Goal: Check status: Check status

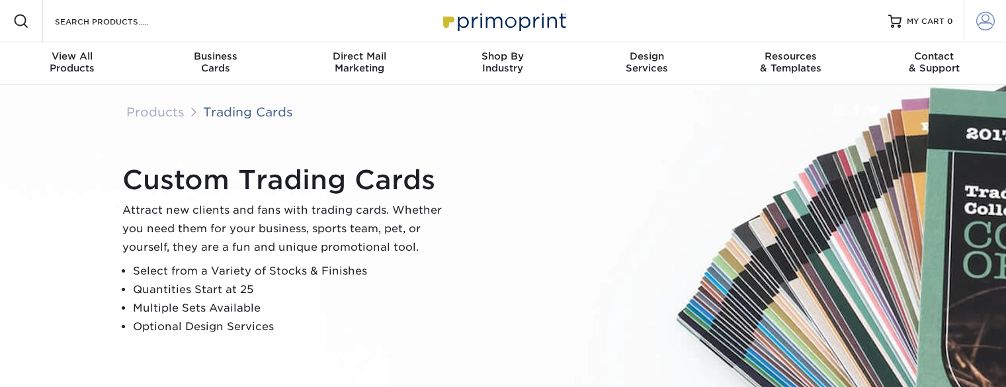
click at [983, 18] on span at bounding box center [985, 21] width 19 height 19
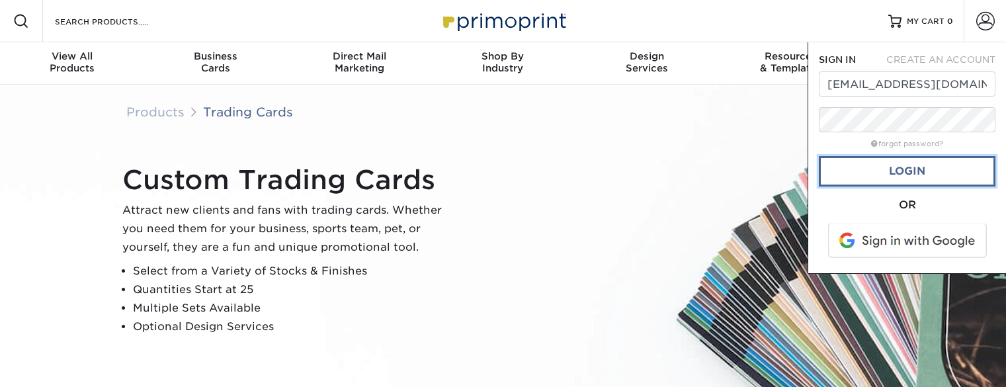
click at [925, 183] on link "Login" at bounding box center [907, 171] width 177 height 30
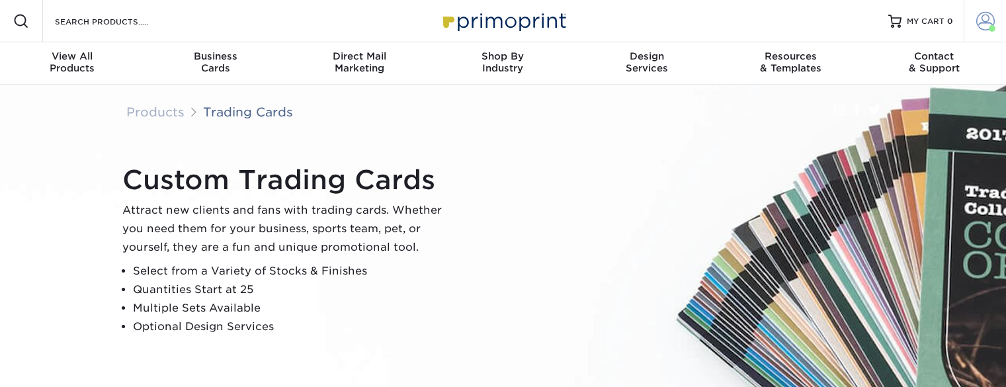
click at [988, 22] on span at bounding box center [985, 21] width 19 height 19
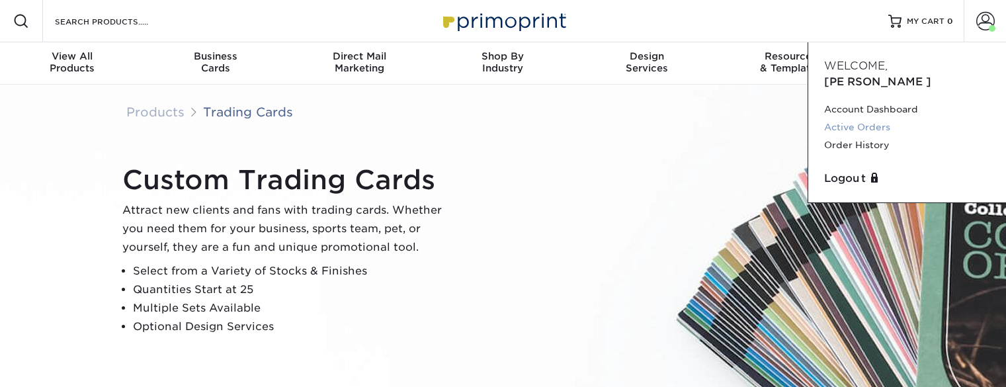
click at [877, 118] on link "Active Orders" at bounding box center [907, 127] width 166 height 18
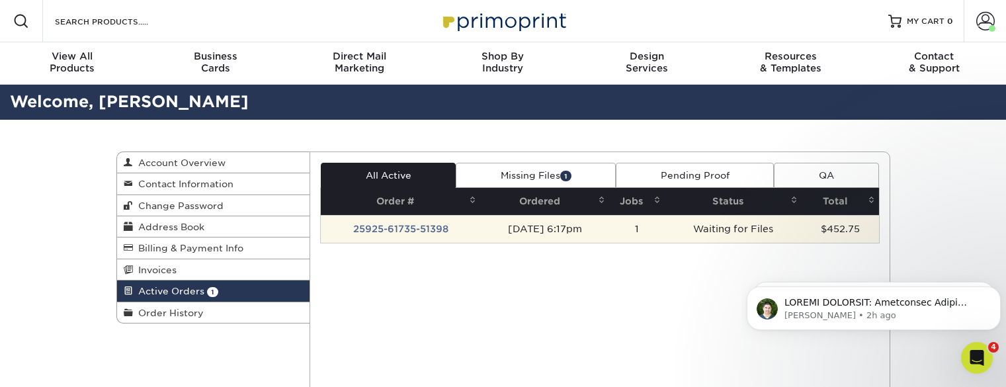
click at [409, 229] on td "25925-61735-51398" at bounding box center [400, 229] width 159 height 28
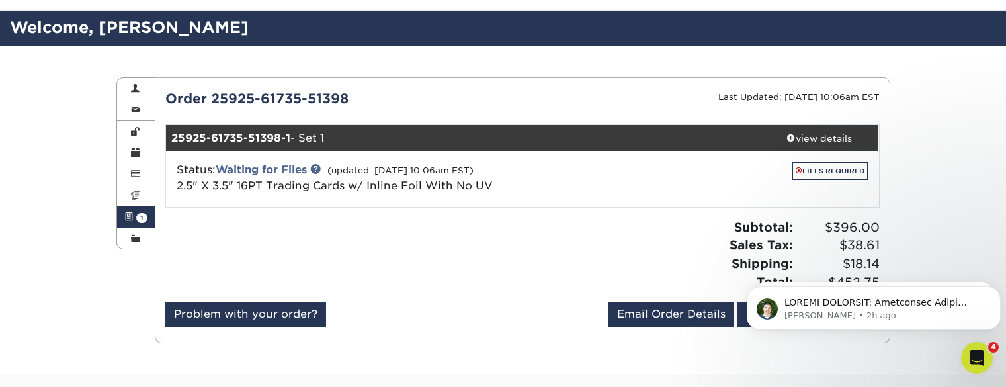
scroll to position [70, 0]
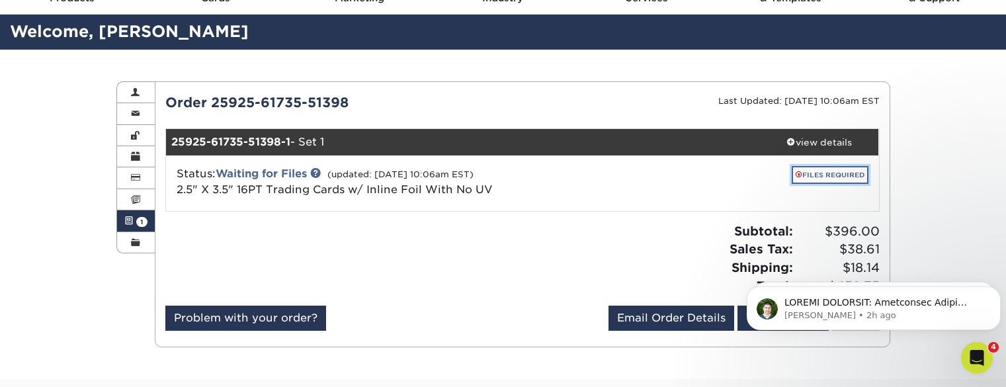
click at [825, 172] on link "FILES REQUIRED" at bounding box center [830, 175] width 77 height 18
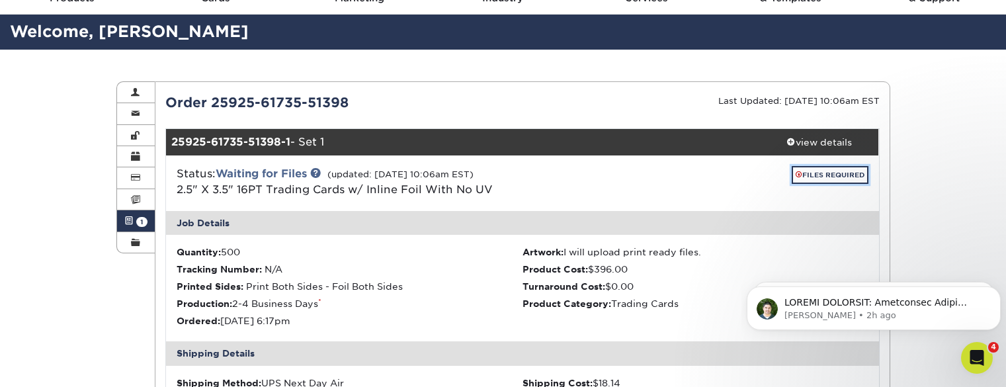
drag, startPoint x: 825, startPoint y: 172, endPoint x: 597, endPoint y: 208, distance: 230.9
click at [597, 208] on div "Status: Waiting for Files (updated: 09/26/2025 10:06am EST) 2.5" X 3.5" 16PT Tr…" at bounding box center [522, 183] width 733 height 56
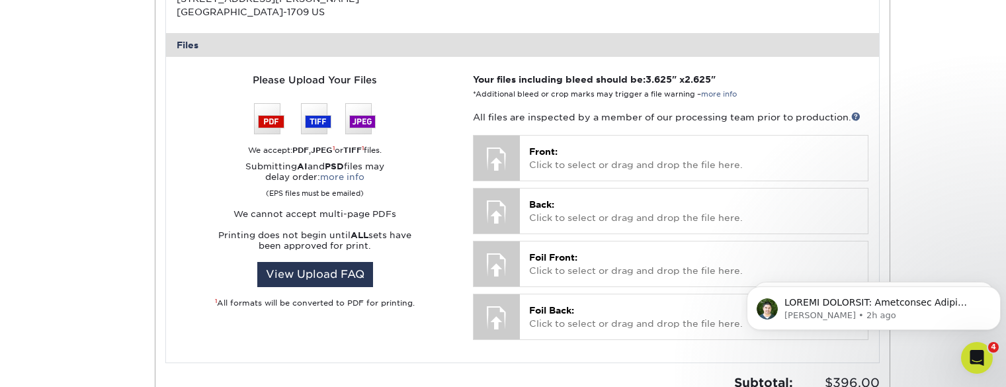
scroll to position [520, 0]
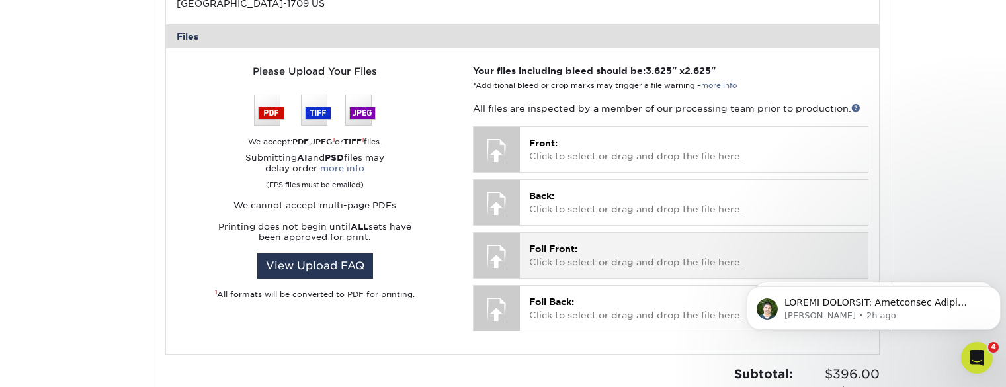
click at [602, 251] on p "Foil Front: Click to select or drag and drop the file here." at bounding box center [693, 255] width 329 height 27
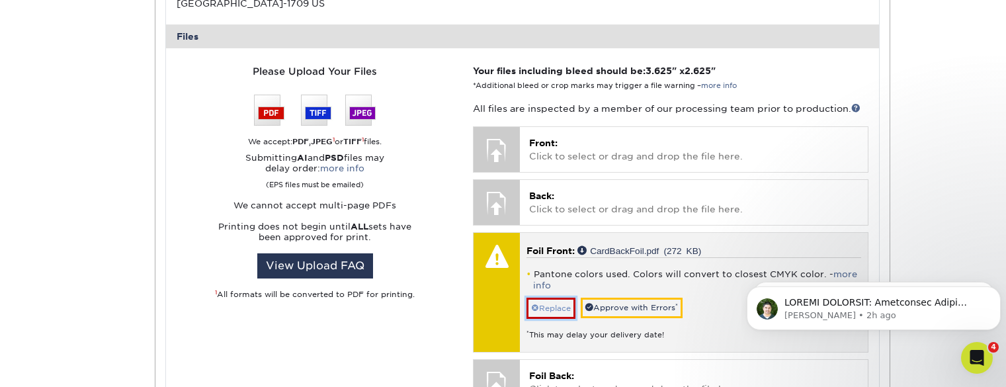
click at [550, 300] on link "Replace" at bounding box center [550, 308] width 49 height 21
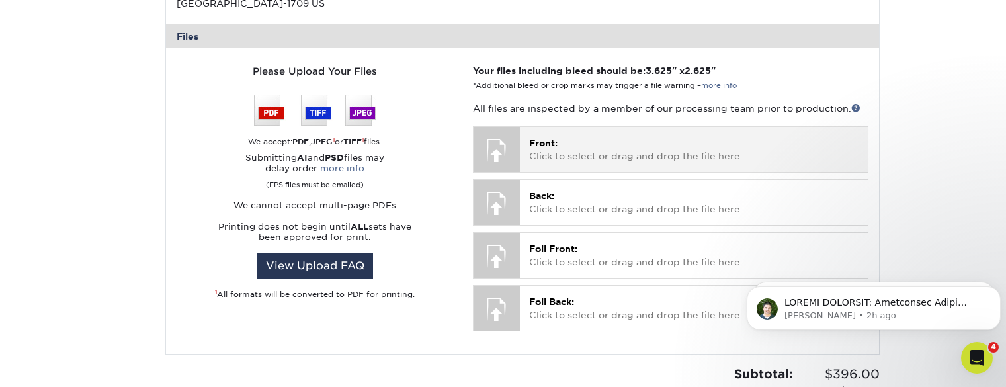
click at [552, 144] on span "Front:" at bounding box center [543, 143] width 28 height 11
click at [561, 150] on p "Front: Click to select or drag and drop the file here." at bounding box center [693, 149] width 329 height 27
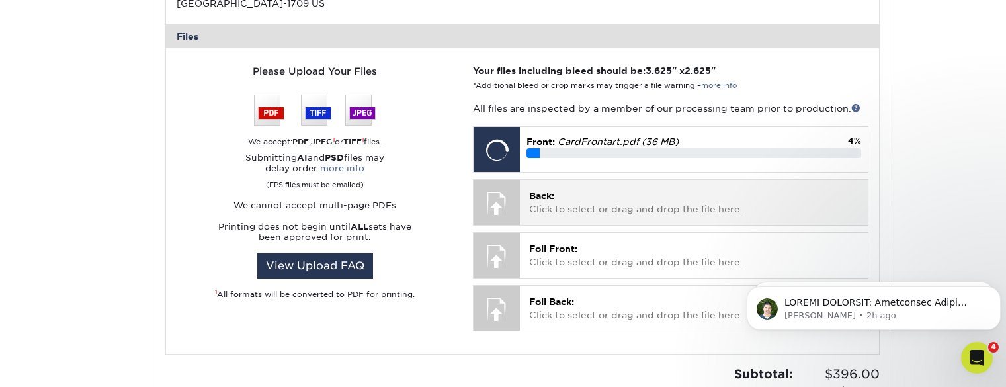
click at [561, 194] on p "Back: Click to select or drag and drop the file here." at bounding box center [693, 202] width 329 height 27
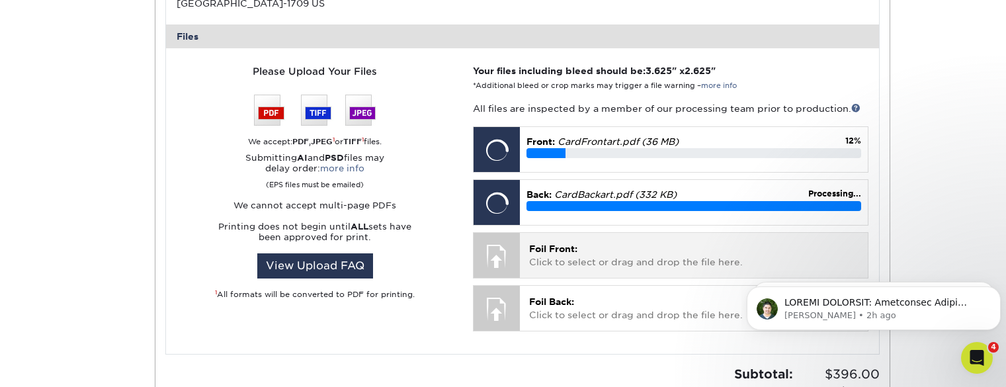
click at [557, 253] on span "Foil Front:" at bounding box center [553, 248] width 48 height 11
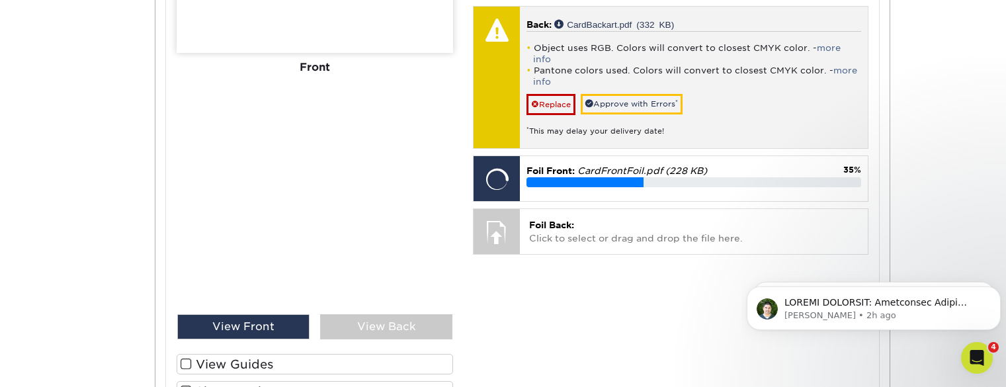
scroll to position [719, 0]
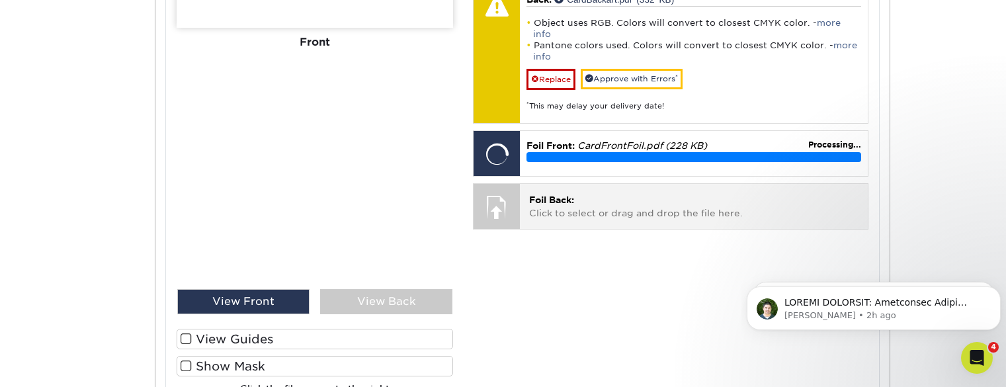
click at [591, 205] on p "Foil Back: Click to select or drag and drop the file here." at bounding box center [693, 206] width 329 height 27
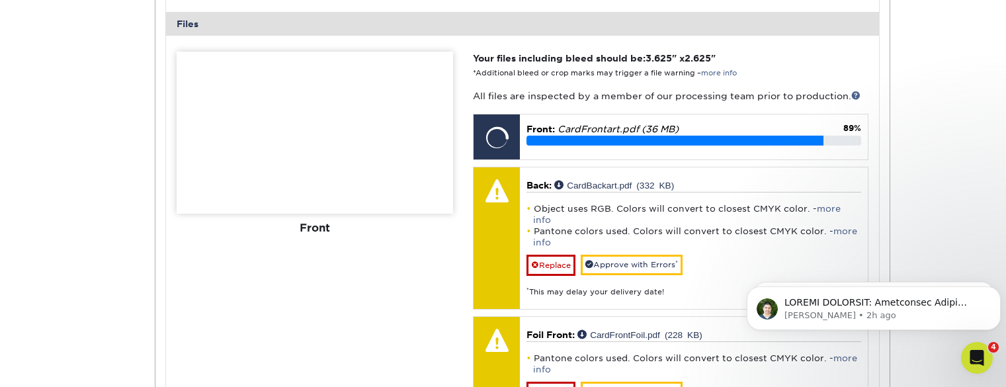
scroll to position [538, 0]
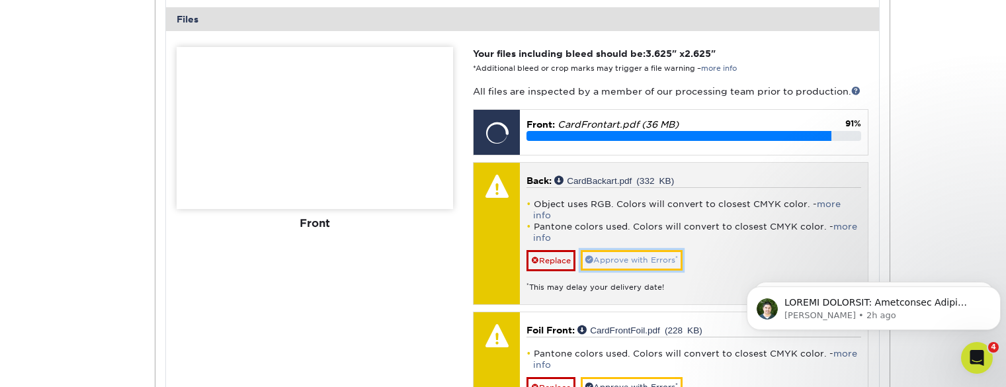
click at [632, 251] on link "Approve with Errors *" at bounding box center [632, 260] width 102 height 21
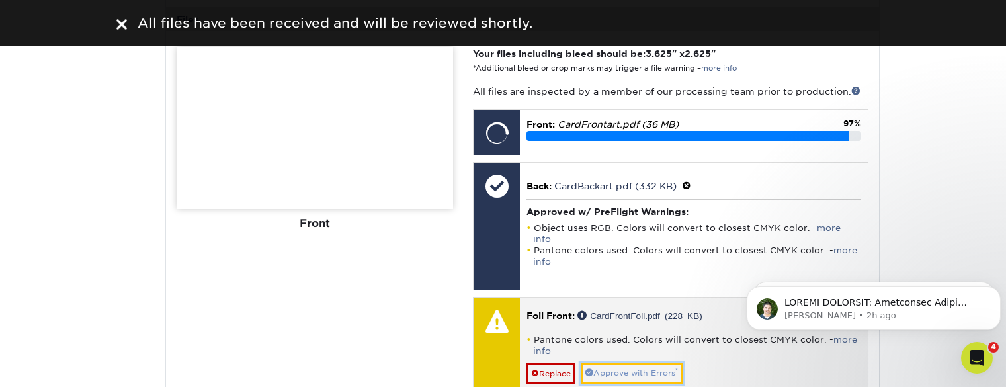
click at [629, 370] on link "Approve with Errors *" at bounding box center [632, 373] width 102 height 21
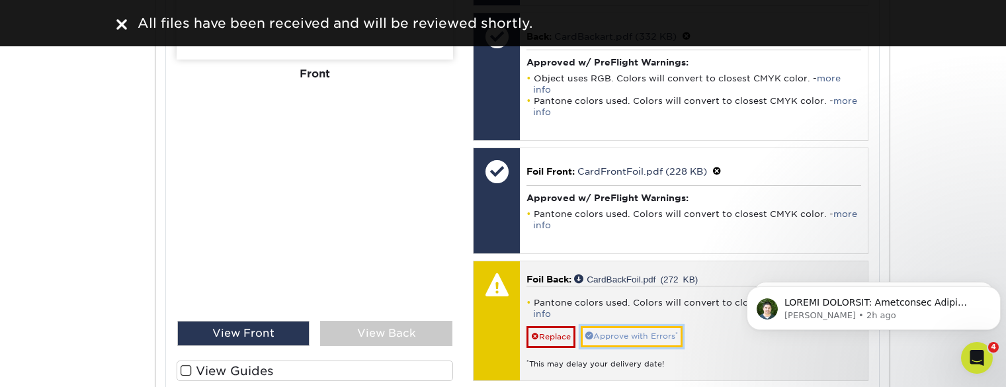
click at [632, 329] on link "Approve with Errors *" at bounding box center [632, 336] width 102 height 21
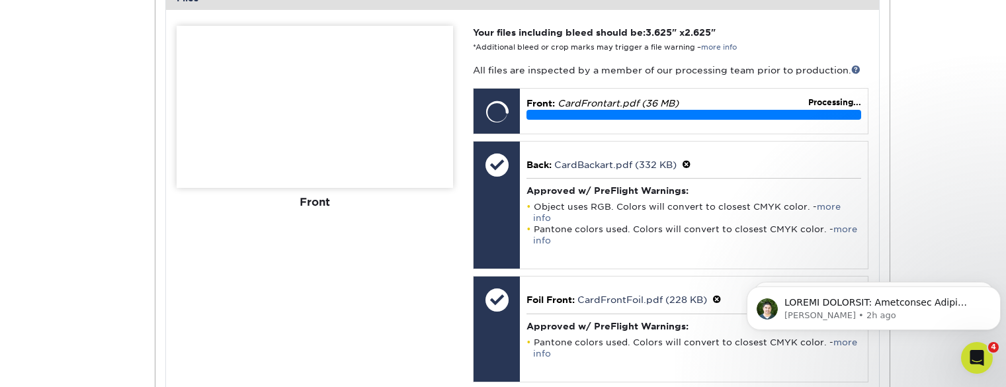
scroll to position [558, 0]
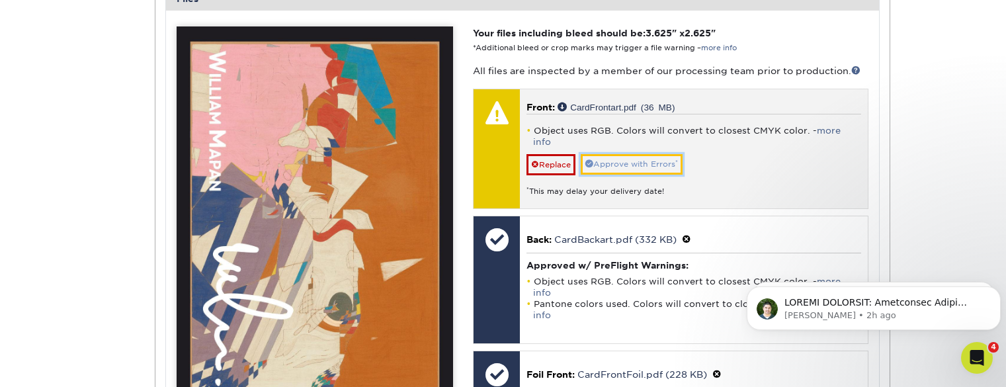
click at [652, 154] on link "Approve with Errors *" at bounding box center [632, 164] width 102 height 21
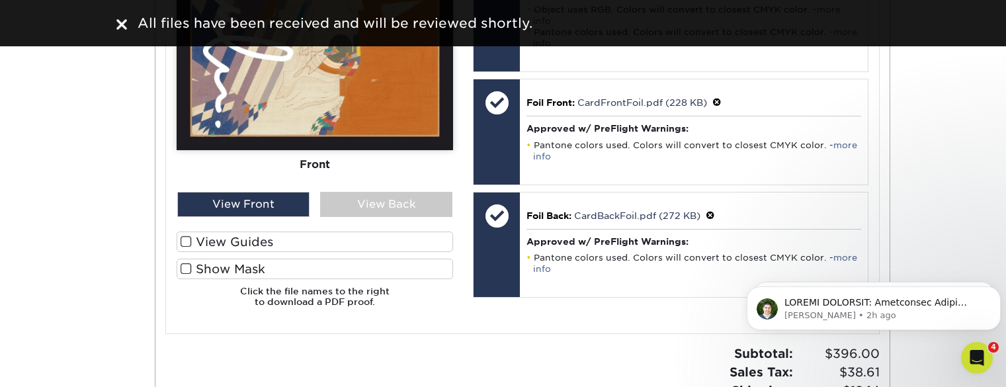
scroll to position [805, 0]
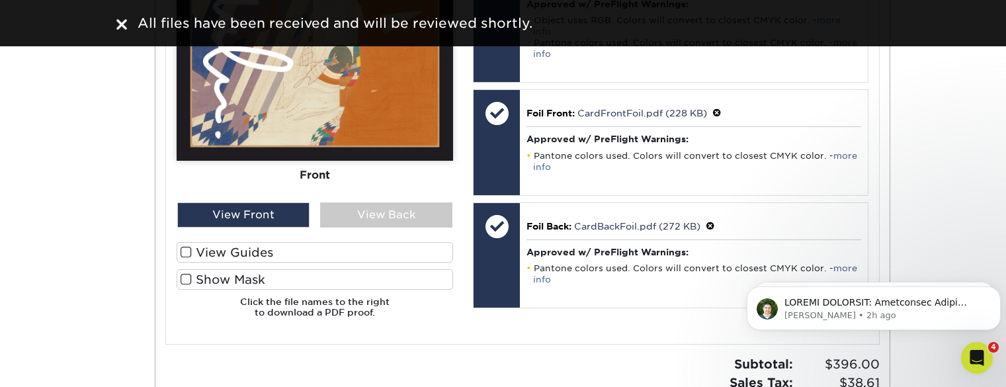
click at [220, 278] on label "Show Mask" at bounding box center [315, 279] width 276 height 21
click at [0, 0] on input "Show Mask" at bounding box center [0, 0] width 0 height 0
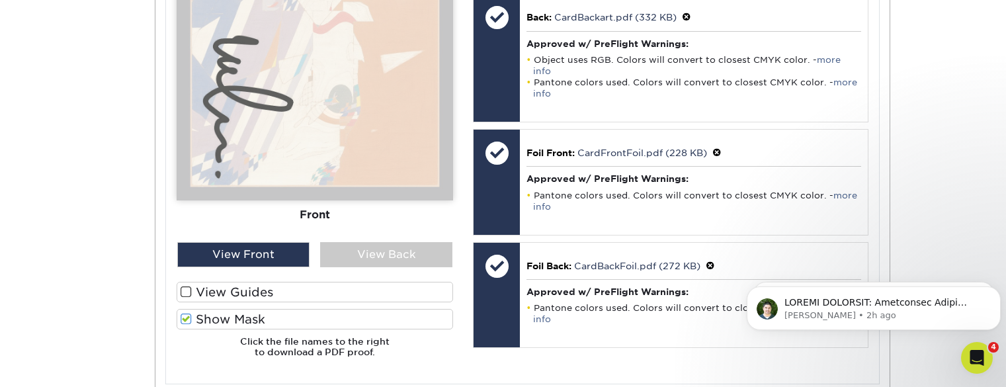
scroll to position [775, 0]
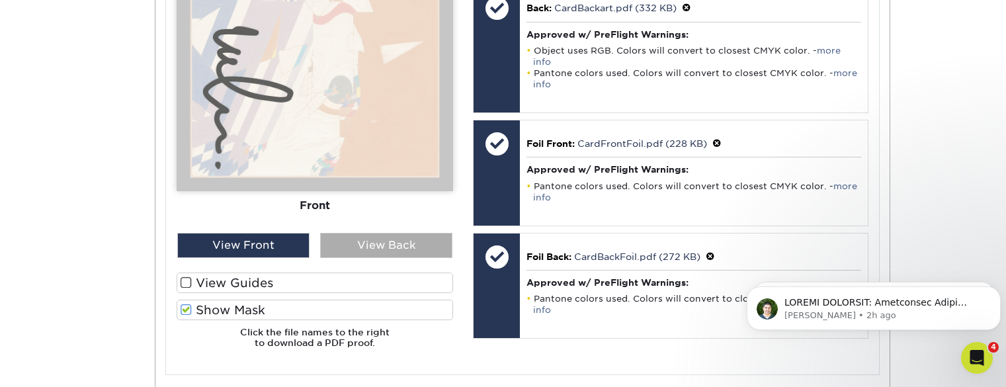
click at [411, 249] on div "View Back" at bounding box center [386, 245] width 132 height 25
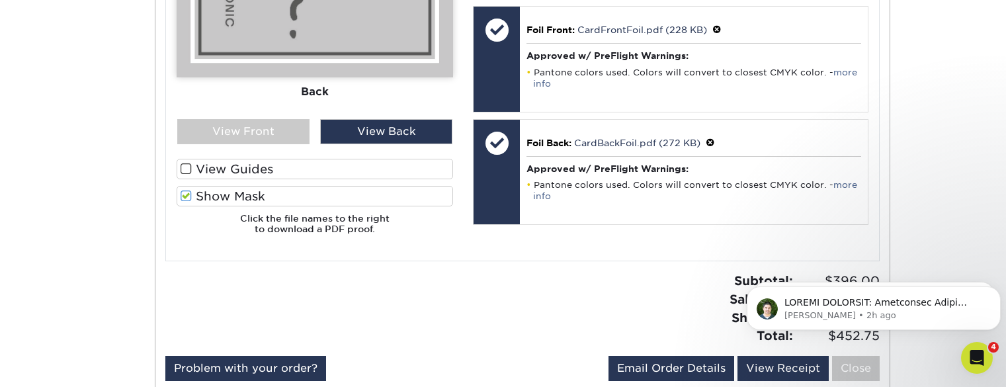
scroll to position [888, 0]
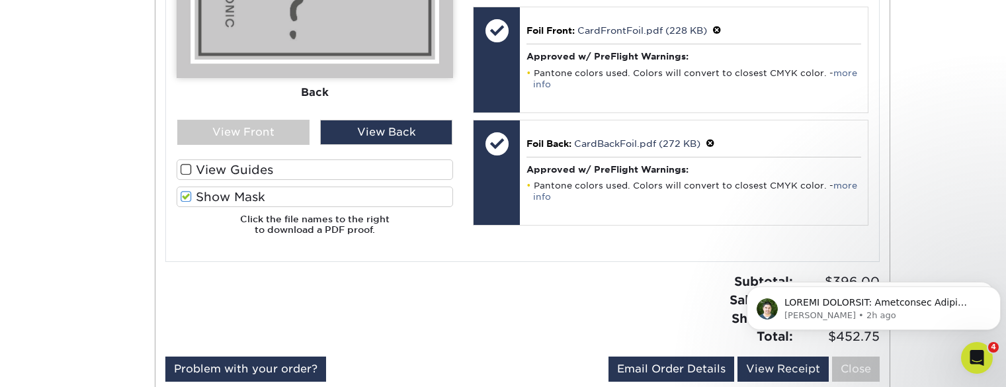
click at [573, 293] on div "Subtotal: $396.00 Sales Tax: $38.61 Shipping: $18.14 Total: $452.75" at bounding box center [705, 308] width 367 height 73
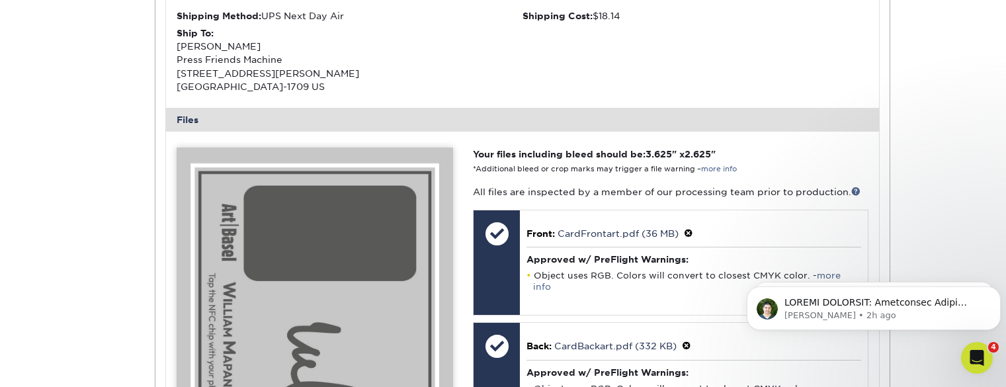
scroll to position [436, 0]
click at [825, 309] on p "Matthew • 2h ago" at bounding box center [884, 315] width 200 height 12
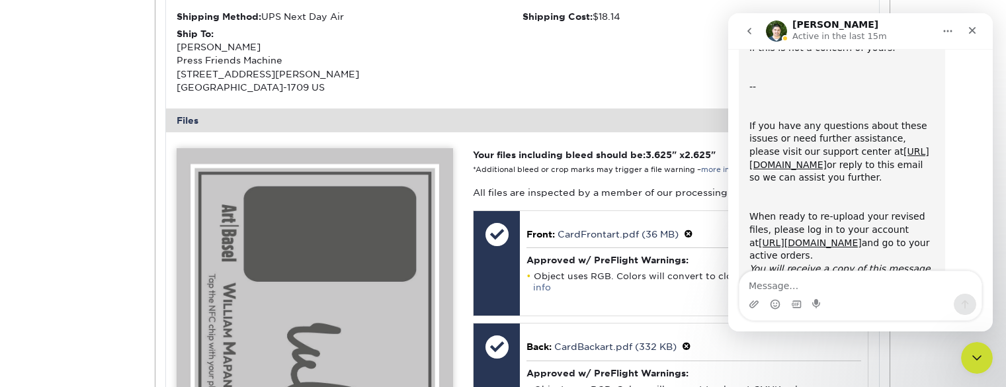
scroll to position [718, 0]
type textarea "C"
type textarea "Just uploaded"
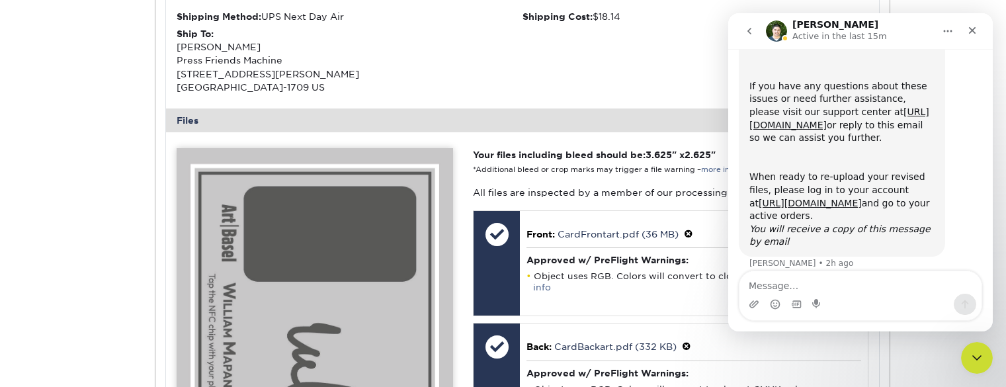
scroll to position [758, 0]
type textarea "please let me know if file is correct"
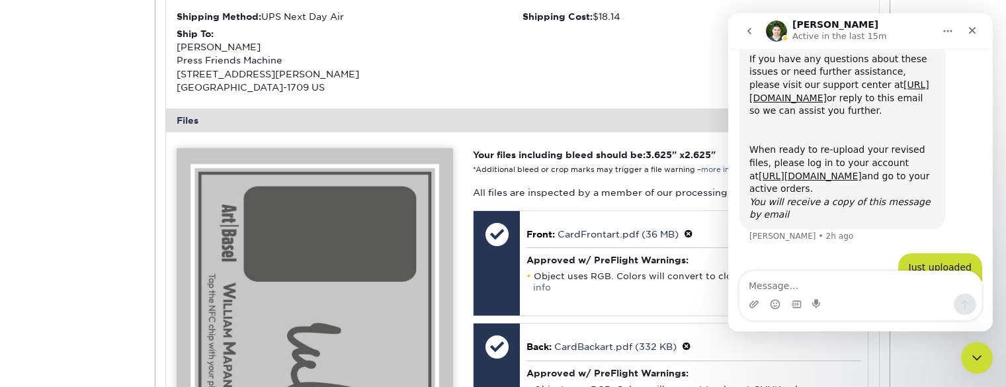
scroll to position [788, 0]
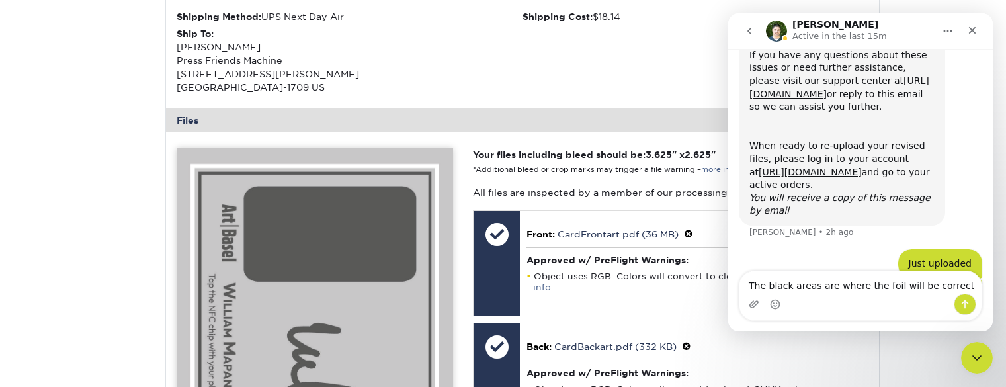
type textarea "The black areas are where the foil will be correct?"
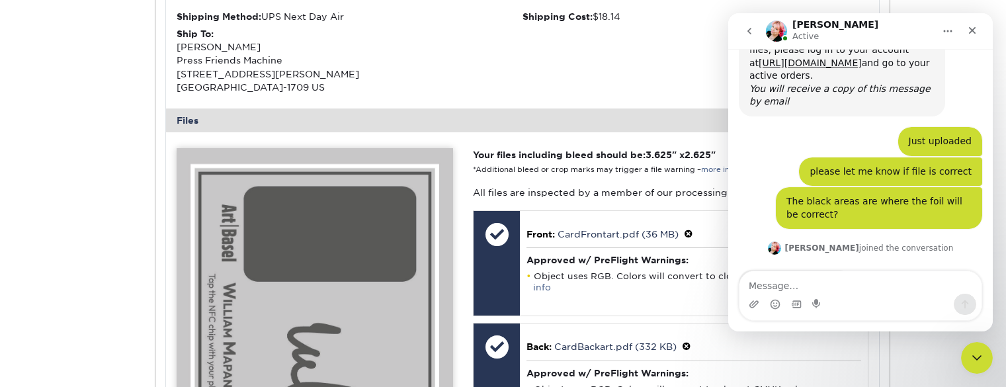
scroll to position [901, 0]
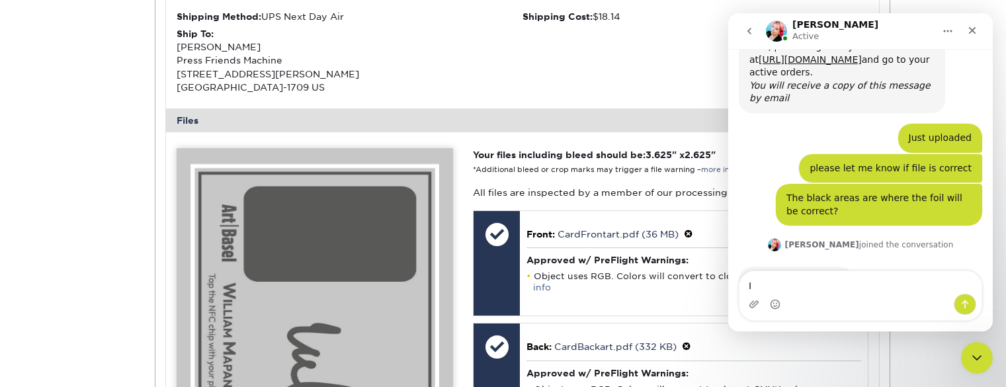
type textarea "I"
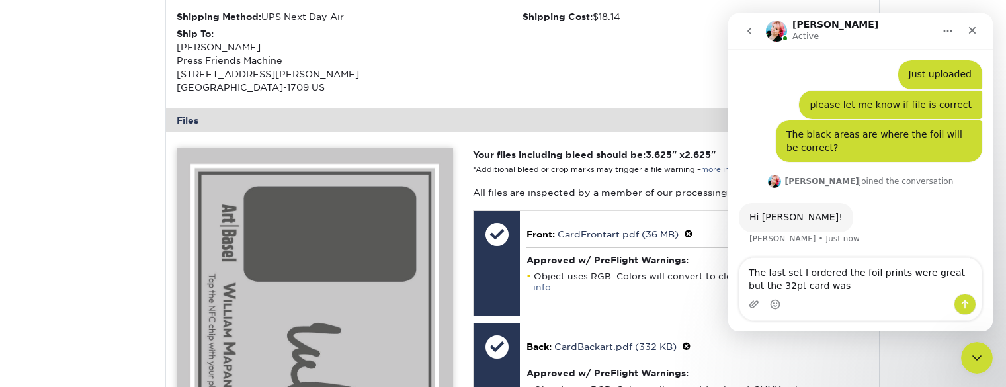
scroll to position [965, 0]
type textarea "The last set I ordered the foil prints were great but the 32pt card was really …"
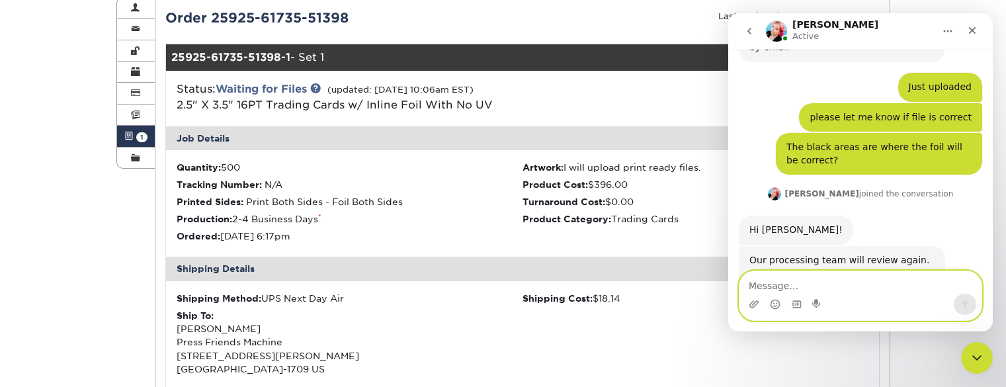
scroll to position [944, 0]
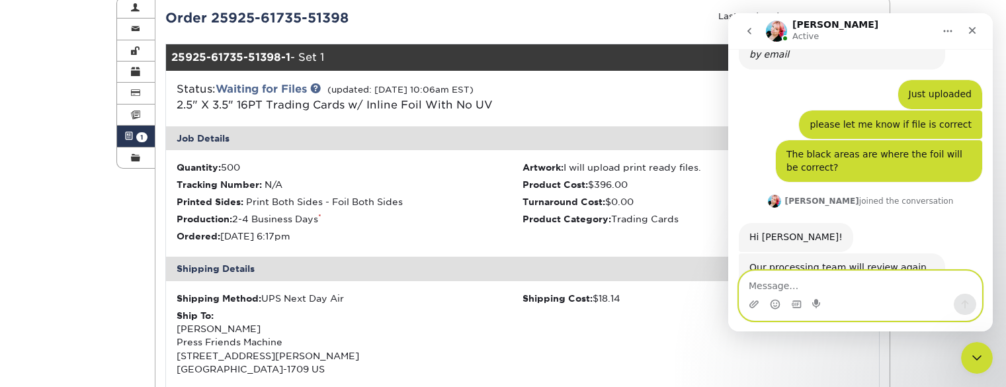
paste textarea "The last set I ordered the foil prints were great but the 32pt card was really …"
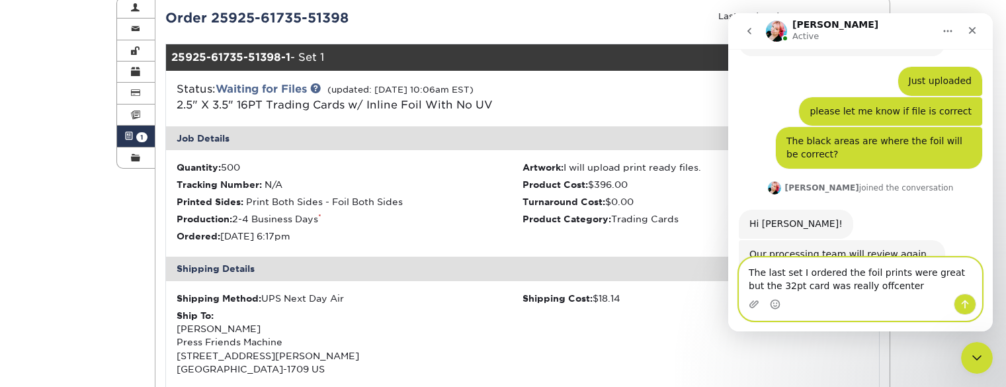
click at [845, 282] on textarea "The last set I ordered the foil prints were great but the 32pt card was really …" at bounding box center [860, 276] width 242 height 36
type textarea "The last set I ordered the foil prints were great but the 32pt card was really …"
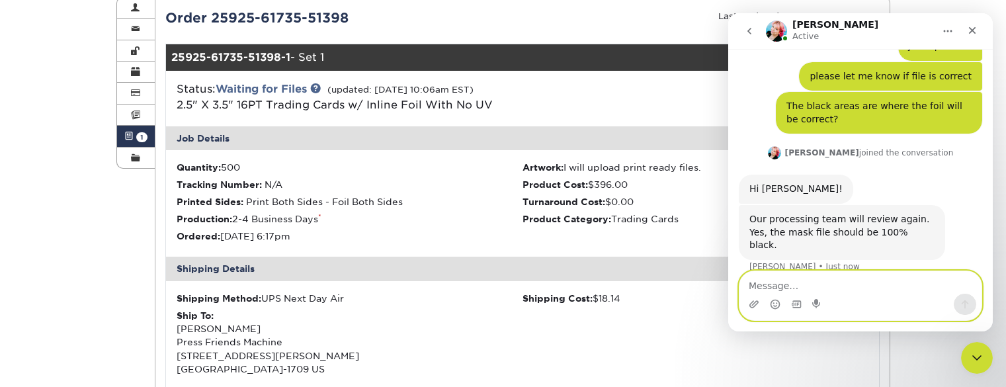
scroll to position [997, 0]
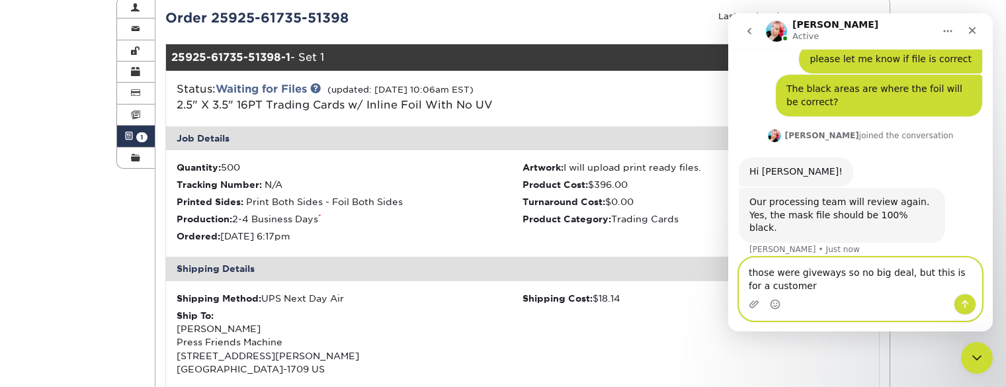
type textarea "those were giveways so no big deal, but this is for a customer"
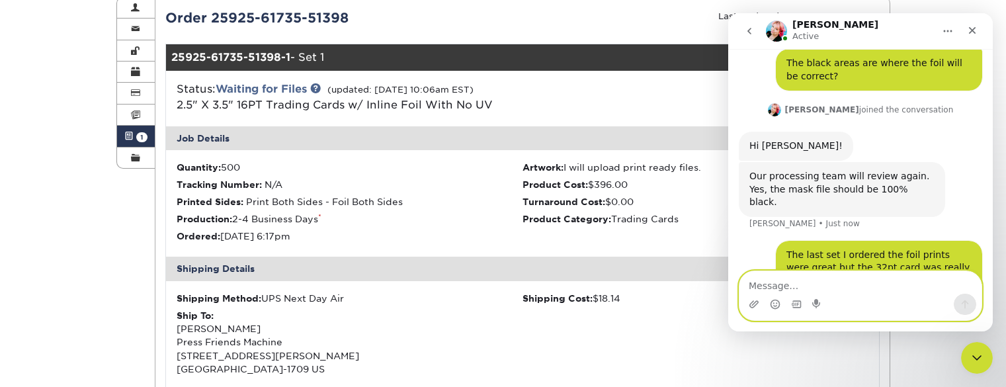
scroll to position [1040, 0]
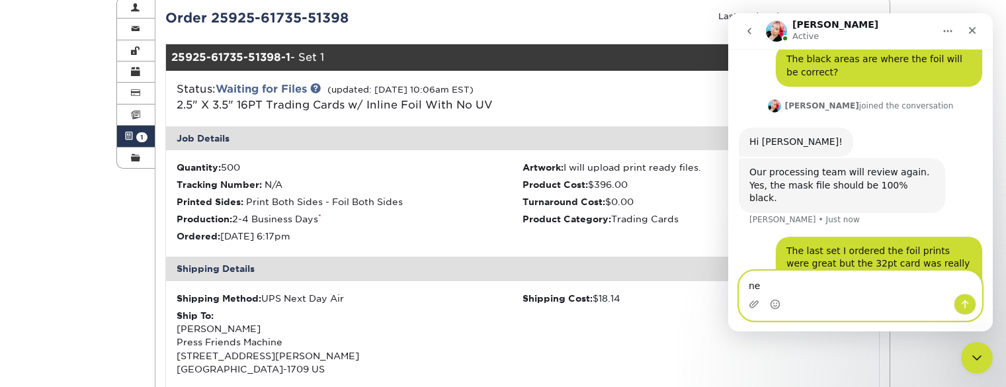
type textarea "n"
type textarea "I need to duplexing to be high quality please"
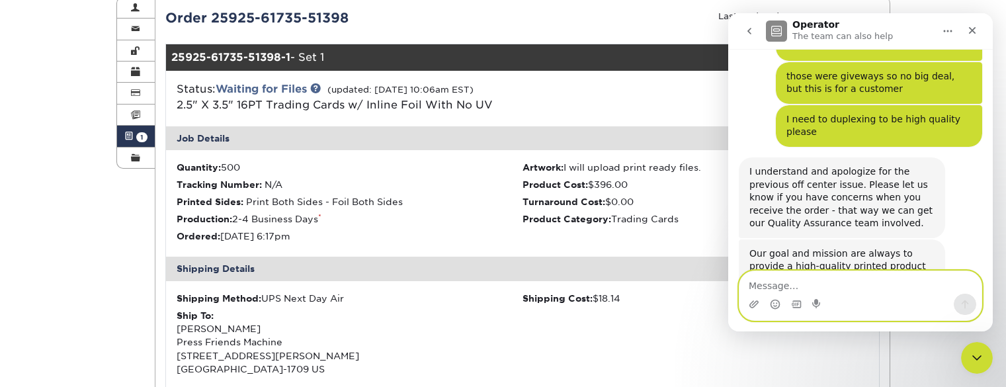
scroll to position [1282, 0]
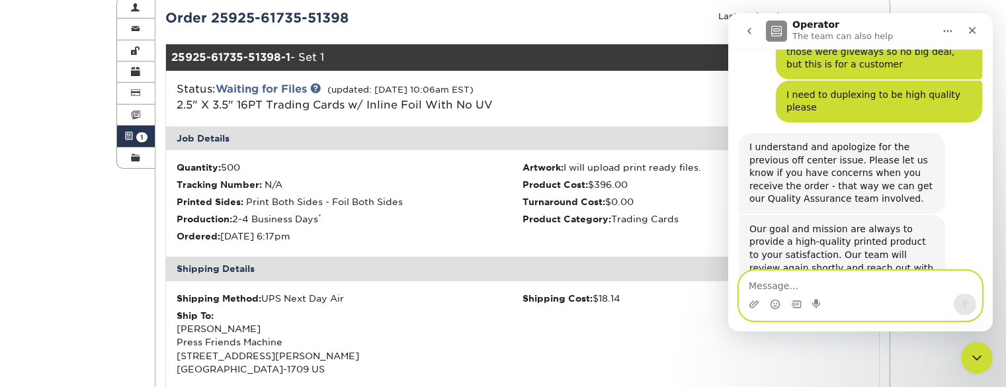
click at [826, 287] on textarea "Message…" at bounding box center [860, 282] width 242 height 22
click at [814, 279] on textarea "those were givewasy so no big deal" at bounding box center [860, 282] width 242 height 22
type textarea "those were giveaways so no big deal"
click at [911, 281] on textarea "those were giveaways so no big deal" at bounding box center [860, 282] width 242 height 22
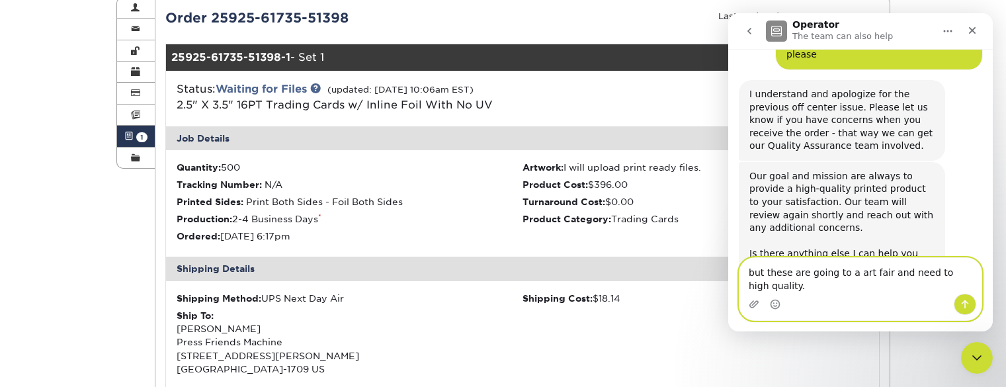
type textarea "but these are going to a art fair and need to high quality."
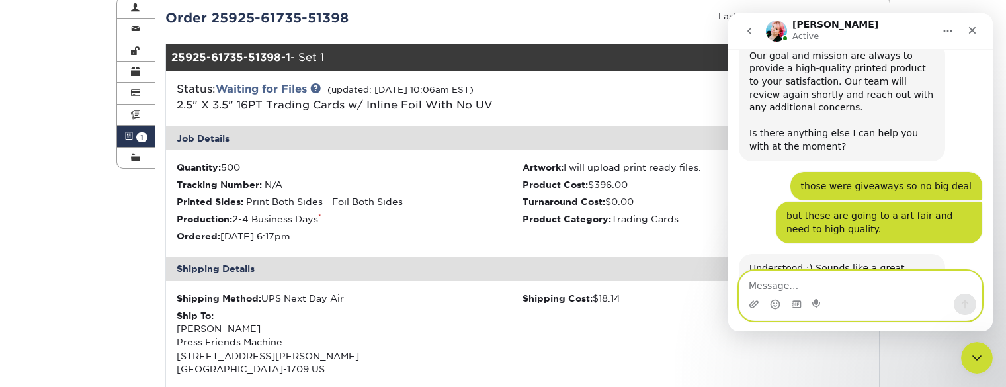
scroll to position [1473, 0]
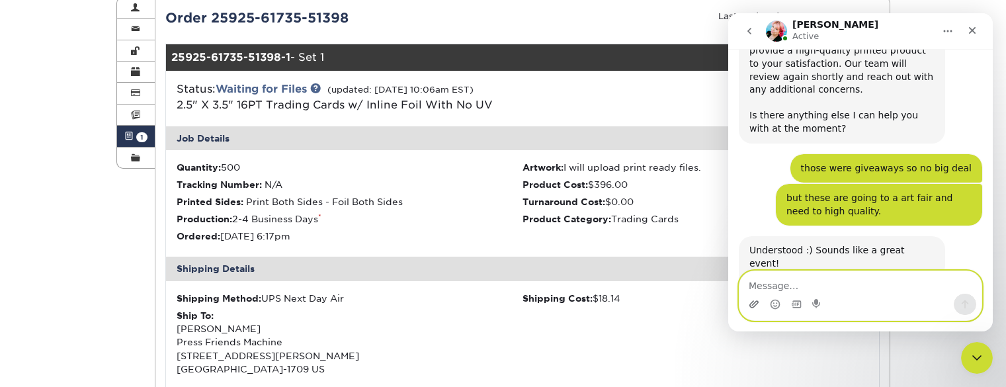
click at [755, 304] on icon "Upload attachment" at bounding box center [754, 304] width 11 height 11
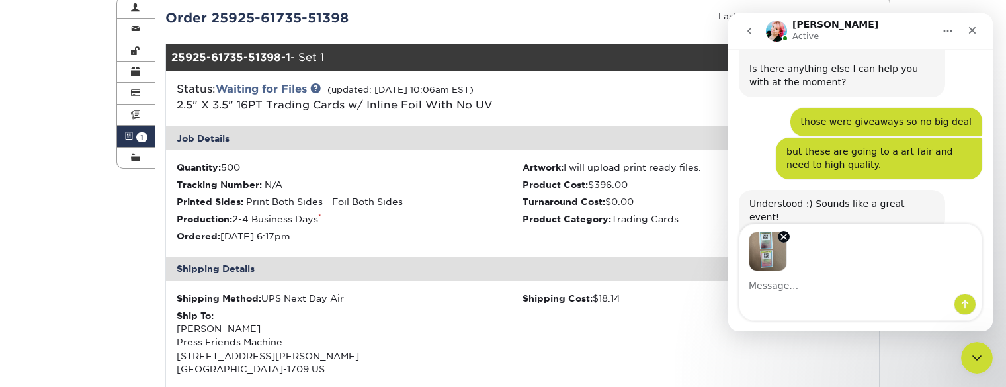
scroll to position [1520, 0]
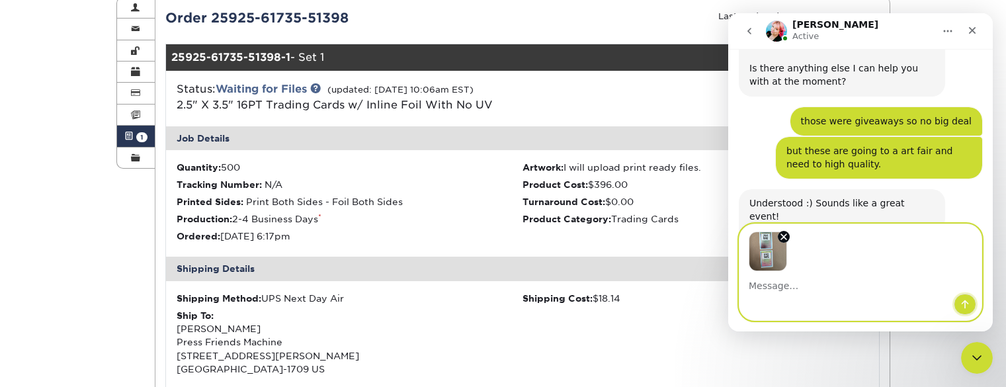
click at [959, 305] on button "Send a message…" at bounding box center [965, 304] width 22 height 21
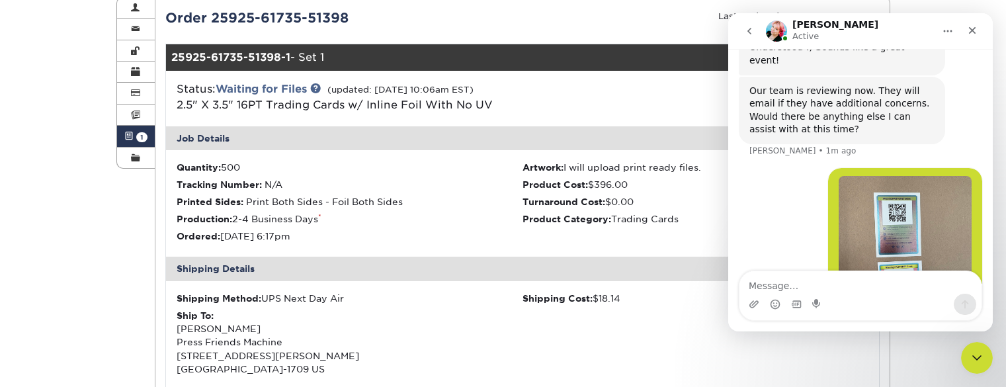
scroll to position [1676, 0]
type textarea "foil on top 32pt on bottom"
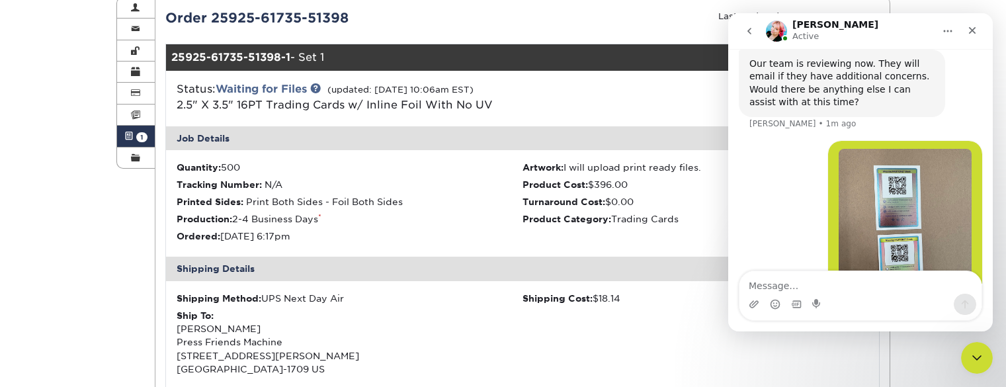
scroll to position [1707, 0]
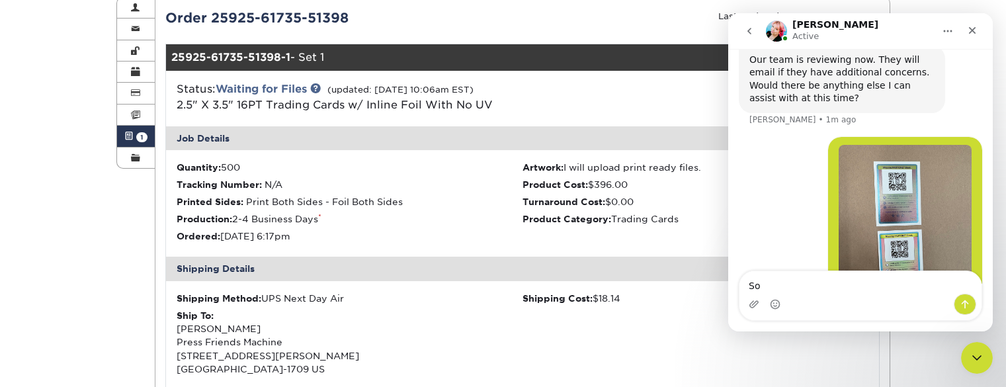
type textarea "S"
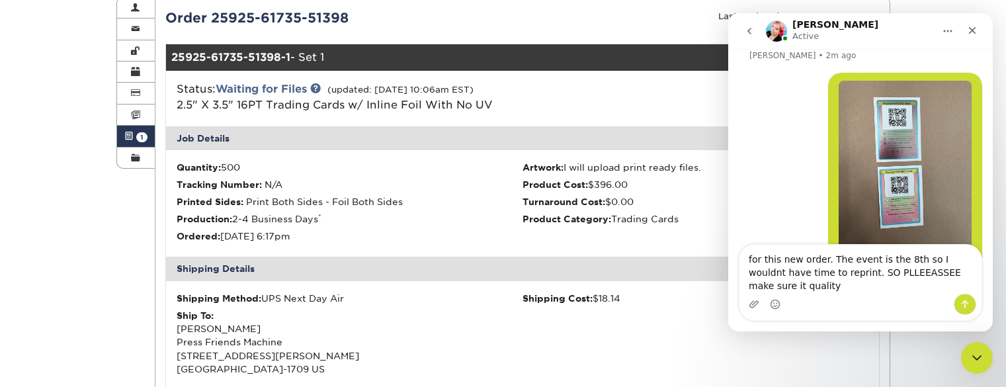
scroll to position [1784, 0]
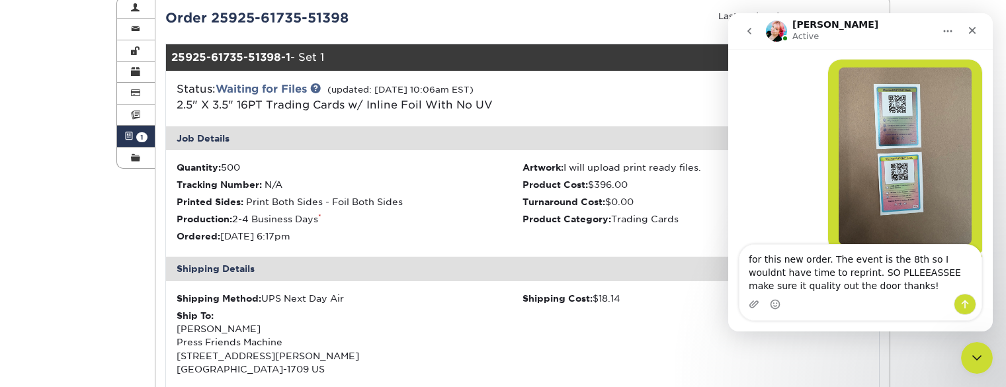
type textarea "for this new order. The event is the 8th so I wouldnt have time to reprint. SO …"
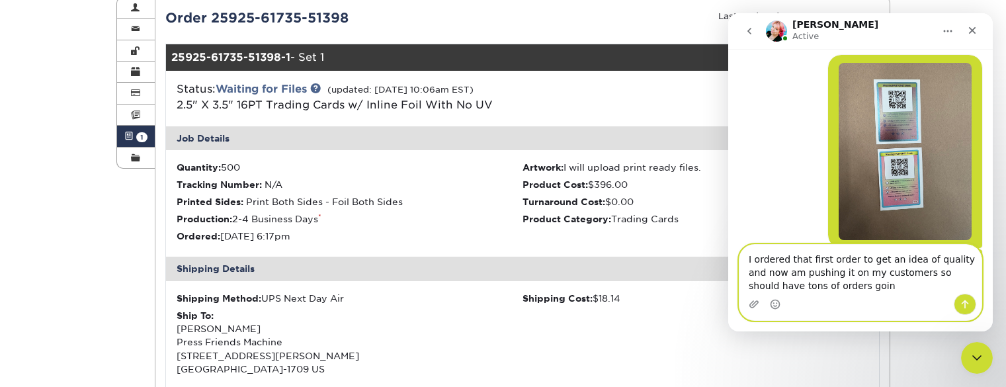
scroll to position [1840, 0]
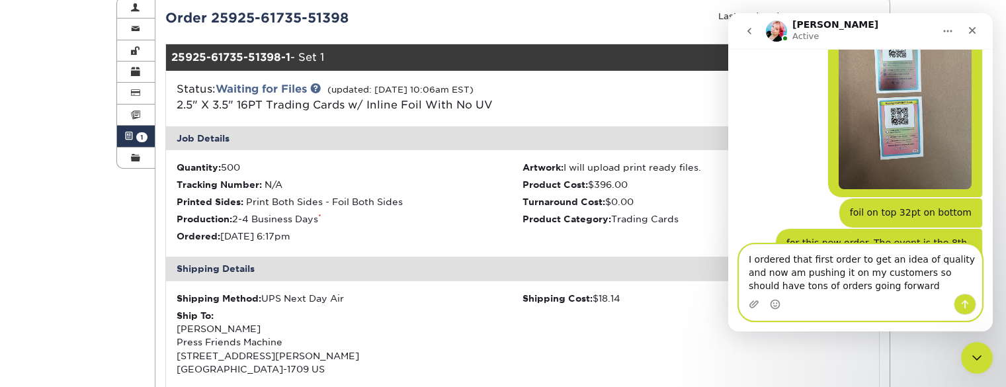
type textarea "I ordered that first order to get an idea of quality and now am pushing it on m…"
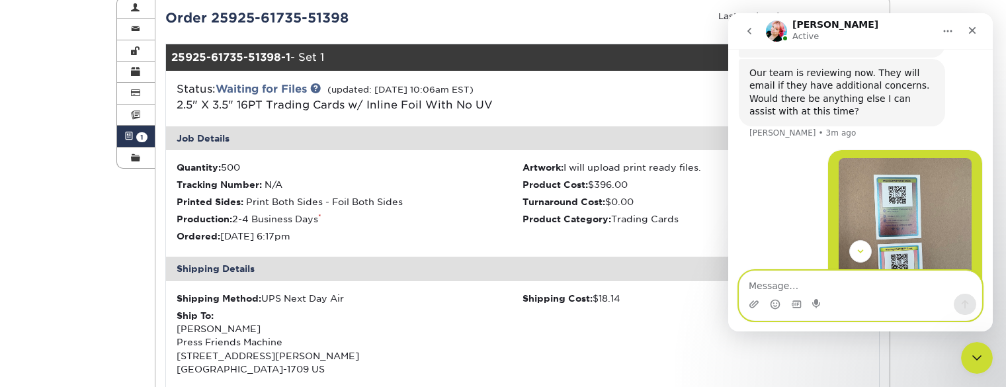
scroll to position [1697, 0]
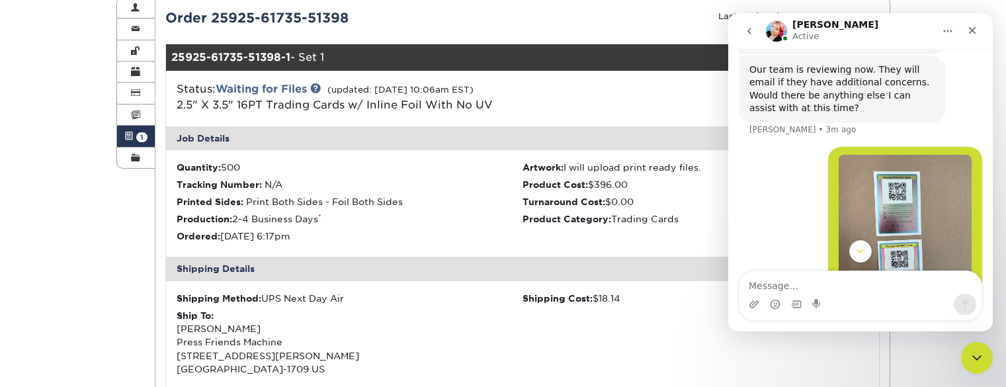
click at [906, 182] on img "Sean says…" at bounding box center [905, 243] width 133 height 177
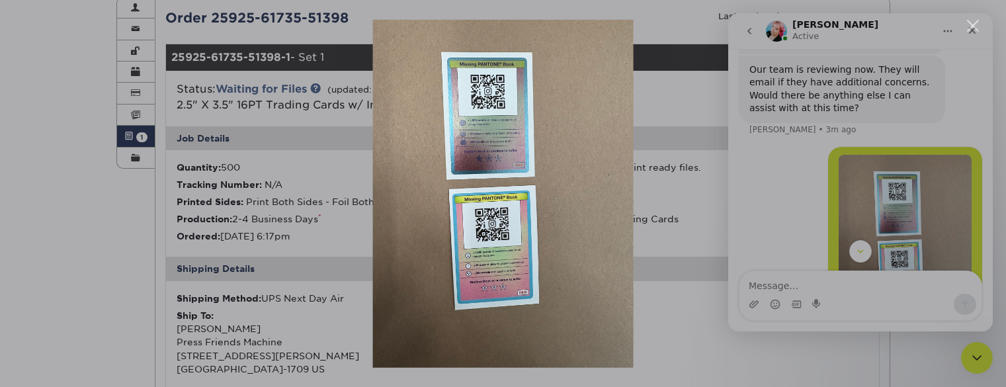
scroll to position [0, 0]
click at [888, 216] on div "Intercom messenger" at bounding box center [503, 193] width 1006 height 387
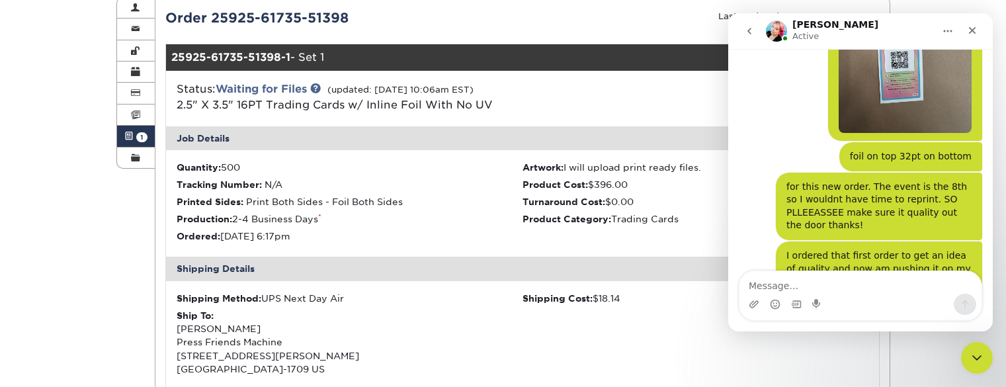
scroll to position [1910, 0]
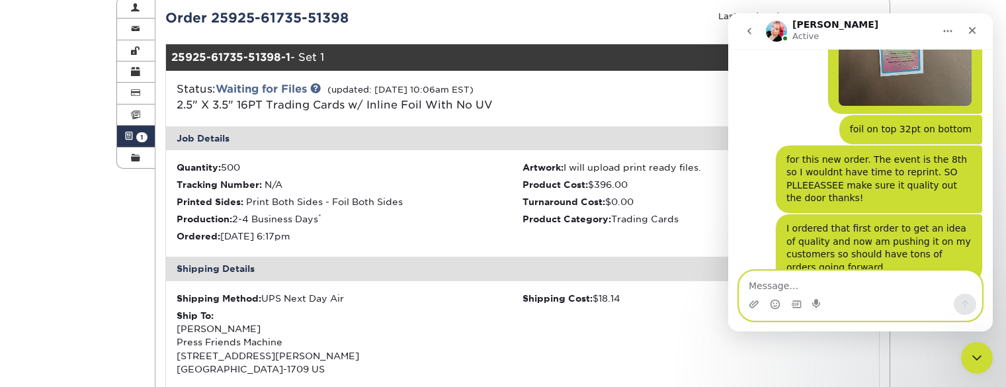
click at [774, 285] on textarea "Message…" at bounding box center [860, 282] width 242 height 22
click at [809, 284] on textarea "Message…" at bounding box center [860, 282] width 242 height 22
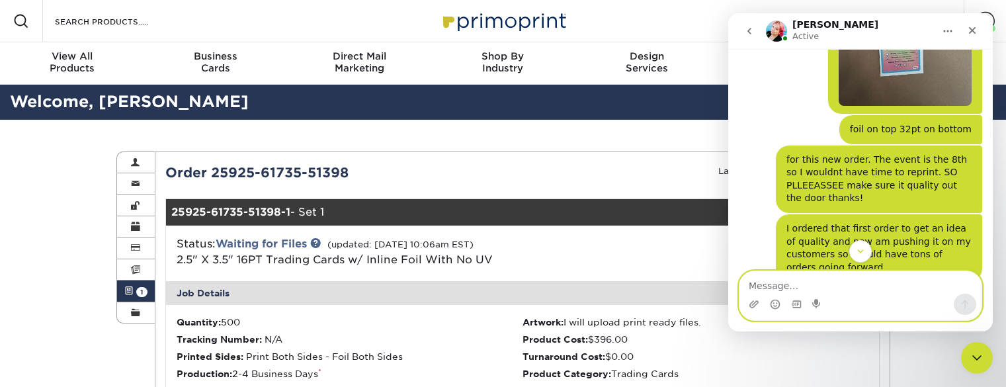
click at [804, 288] on textarea "Message…" at bounding box center [860, 282] width 242 height 22
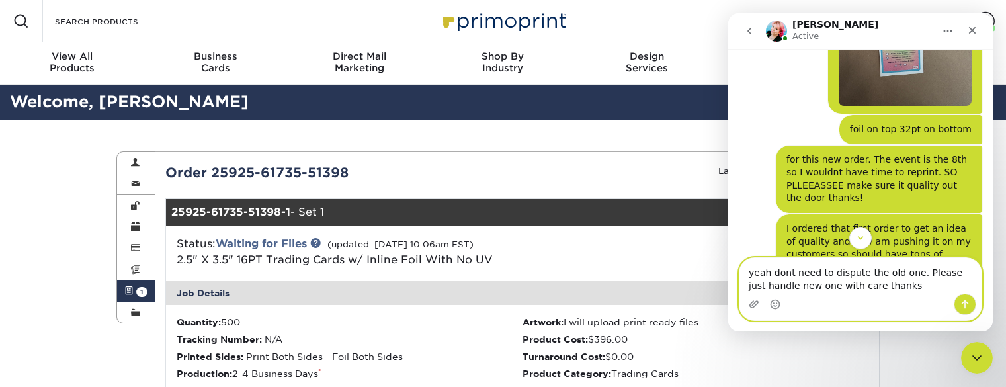
type textarea "yeah dont need to dispute the old one. Please just handle new one with care tha…"
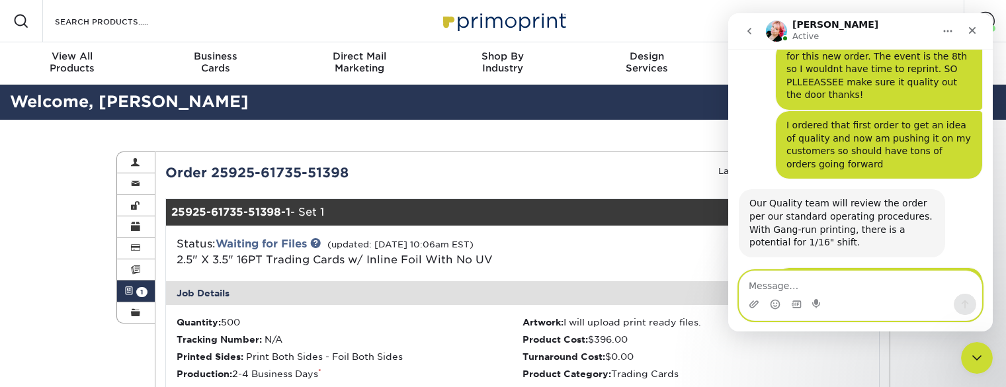
scroll to position [2028, 0]
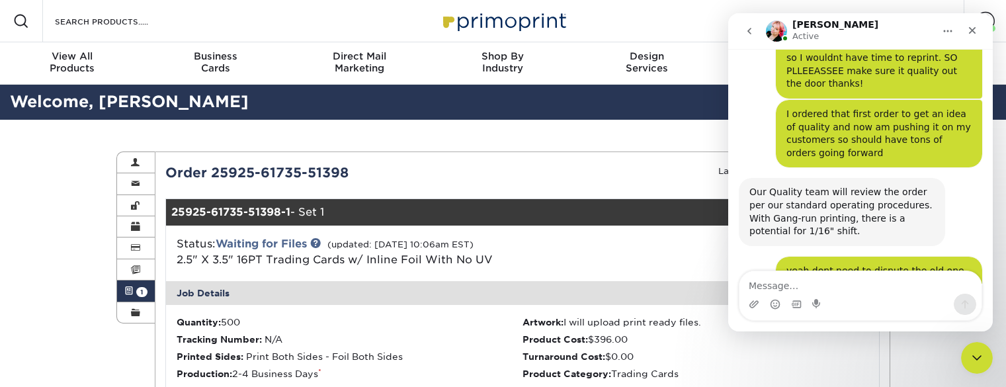
click at [848, 329] on div "Sounds great! I'll make sure to pass your concern to our production team. Have …" at bounding box center [841, 348] width 185 height 39
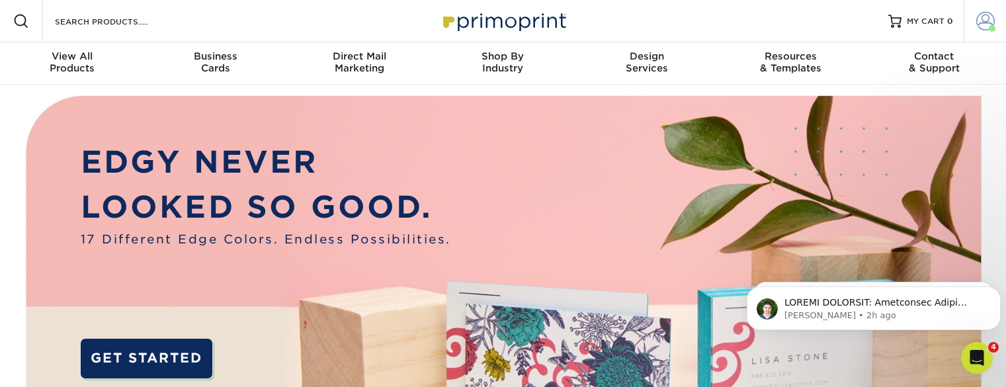
click at [989, 17] on span at bounding box center [985, 21] width 19 height 19
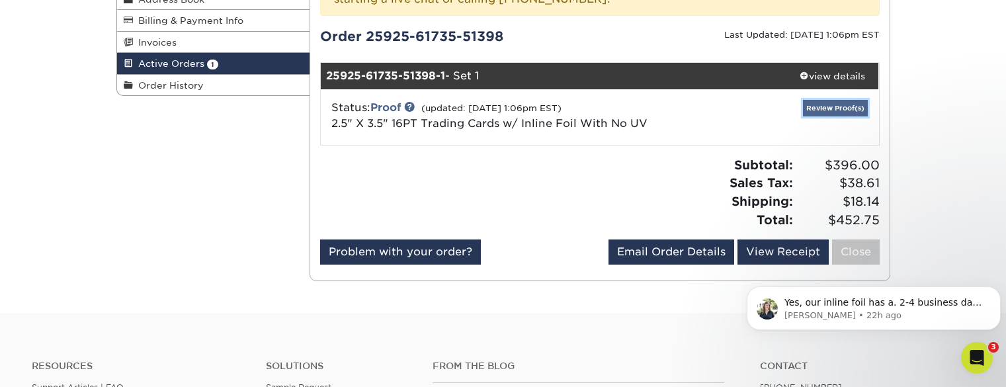
click at [839, 113] on link "Review Proof(s)" at bounding box center [835, 108] width 65 height 17
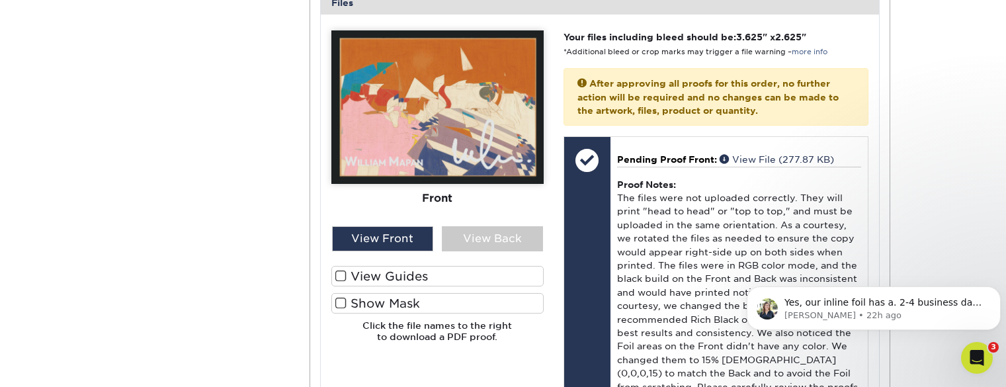
scroll to position [643, 0]
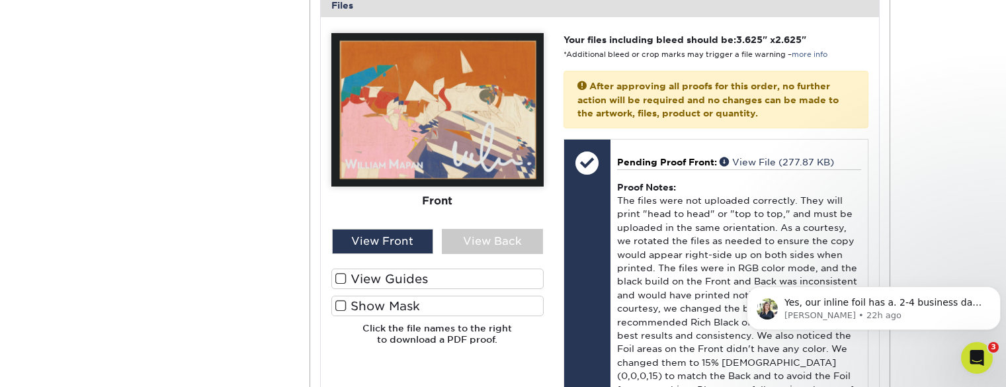
click at [372, 310] on label "Show Mask" at bounding box center [437, 306] width 212 height 21
click at [0, 0] on input "Show Mask" at bounding box center [0, 0] width 0 height 0
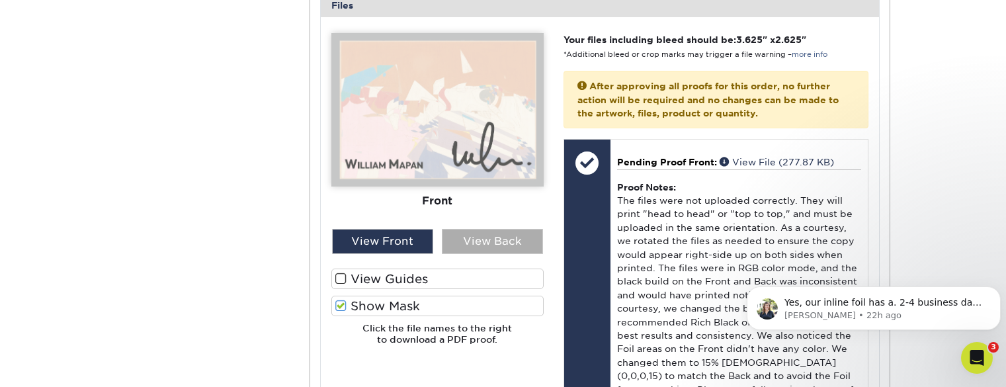
click at [475, 237] on div "View Back" at bounding box center [492, 241] width 101 height 25
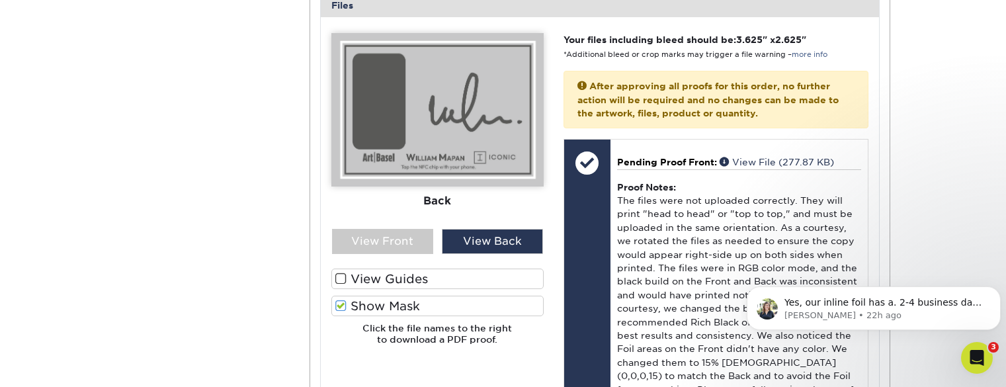
click at [343, 307] on span at bounding box center [340, 306] width 11 height 13
click at [0, 0] on input "Show Mask" at bounding box center [0, 0] width 0 height 0
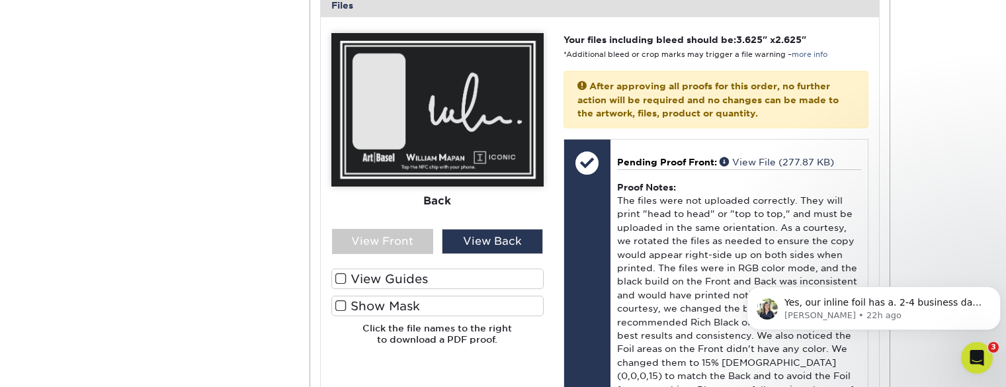
click at [343, 307] on span at bounding box center [340, 306] width 11 height 13
click at [0, 0] on input "Show Mask" at bounding box center [0, 0] width 0 height 0
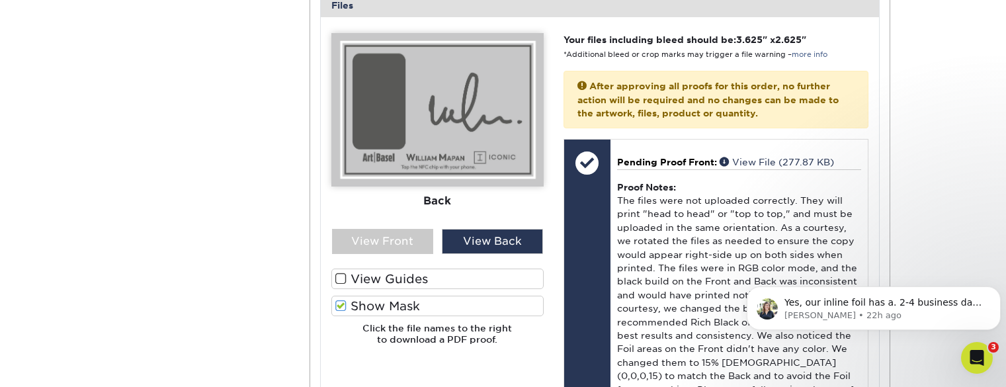
click at [343, 307] on span at bounding box center [340, 306] width 11 height 13
click at [0, 0] on input "Show Mask" at bounding box center [0, 0] width 0 height 0
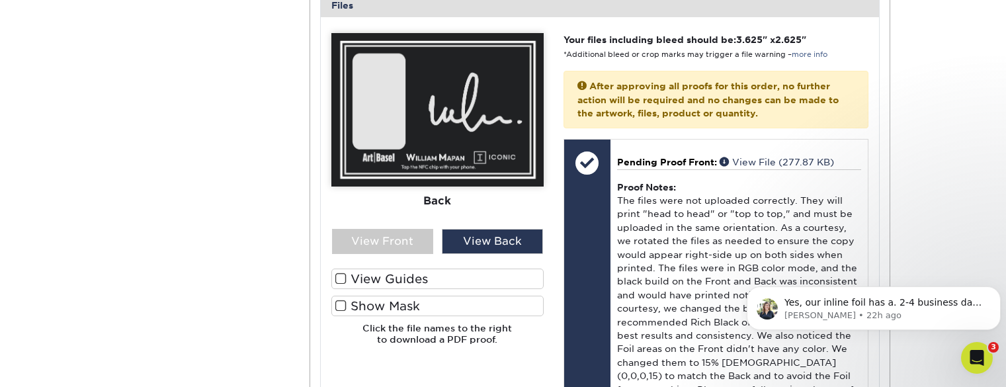
click at [343, 307] on span at bounding box center [340, 306] width 11 height 13
click at [0, 0] on input "Show Mask" at bounding box center [0, 0] width 0 height 0
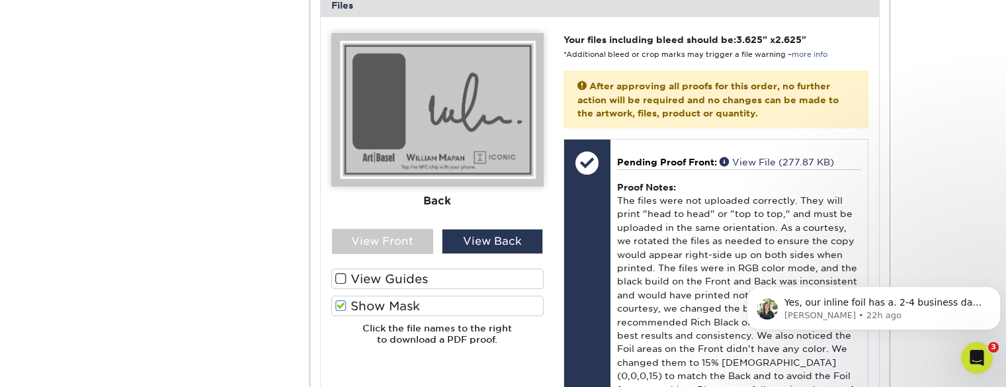
click at [343, 307] on span at bounding box center [340, 306] width 11 height 13
click at [0, 0] on input "Show Mask" at bounding box center [0, 0] width 0 height 0
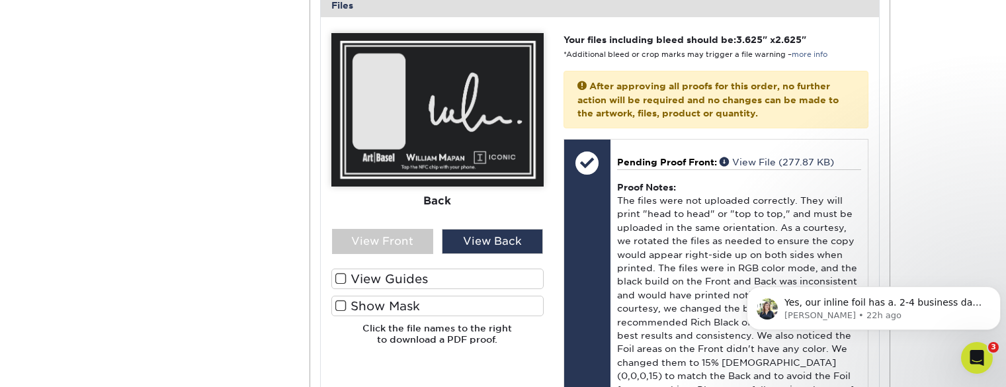
click at [343, 307] on span at bounding box center [340, 306] width 11 height 13
click at [0, 0] on input "Show Mask" at bounding box center [0, 0] width 0 height 0
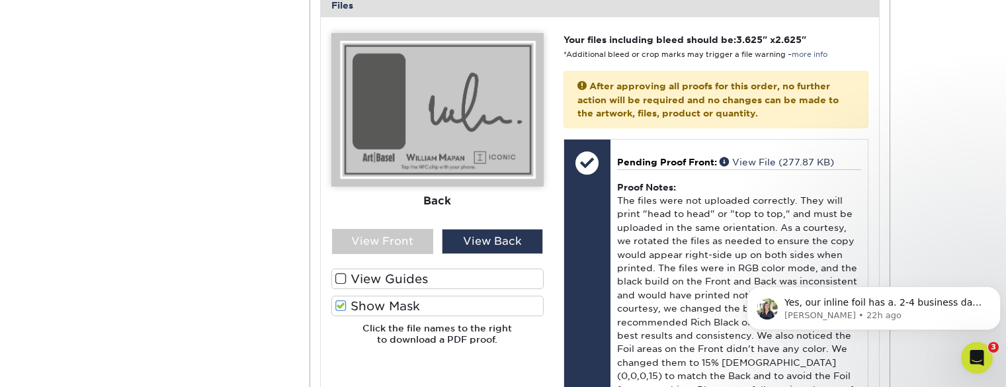
click at [343, 307] on span at bounding box center [340, 306] width 11 height 13
click at [0, 0] on input "Show Mask" at bounding box center [0, 0] width 0 height 0
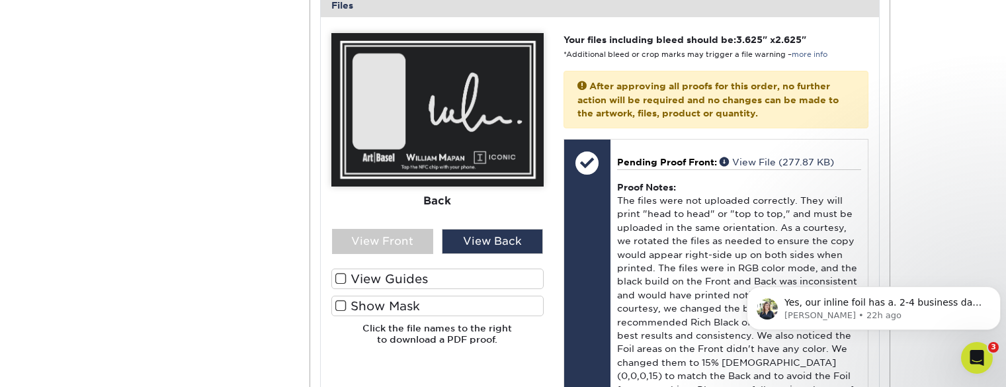
click at [343, 307] on span at bounding box center [340, 306] width 11 height 13
click at [0, 0] on input "Show Mask" at bounding box center [0, 0] width 0 height 0
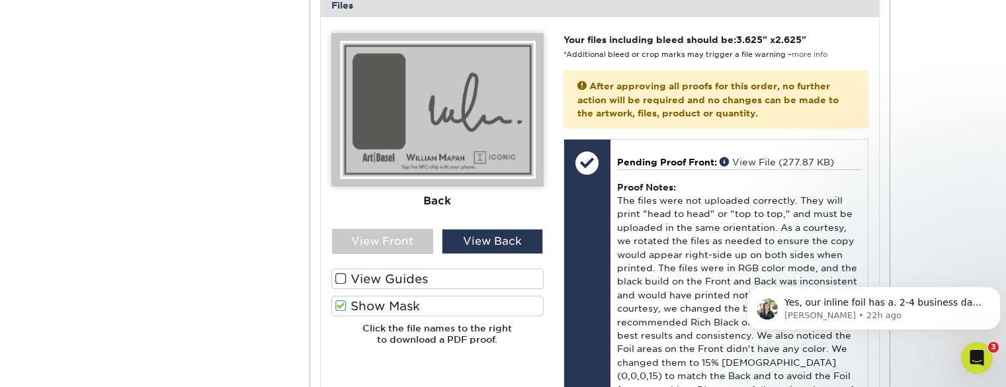
click at [343, 307] on span at bounding box center [340, 306] width 11 height 13
click at [0, 0] on input "Show Mask" at bounding box center [0, 0] width 0 height 0
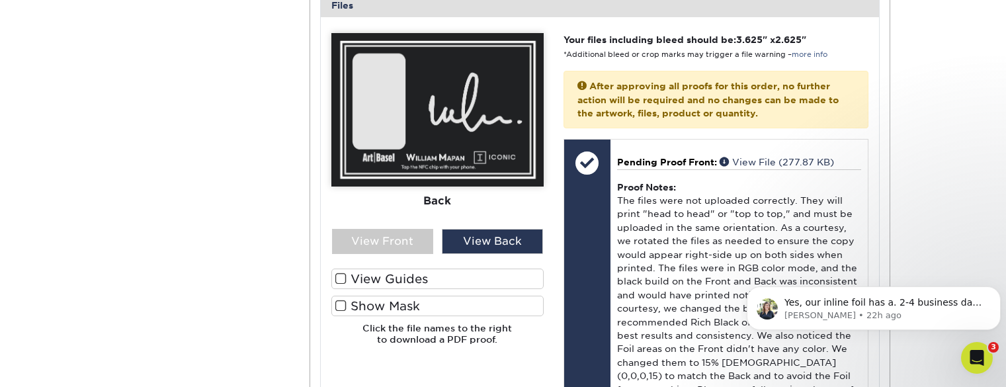
click at [343, 307] on span at bounding box center [340, 306] width 11 height 13
click at [0, 0] on input "Show Mask" at bounding box center [0, 0] width 0 height 0
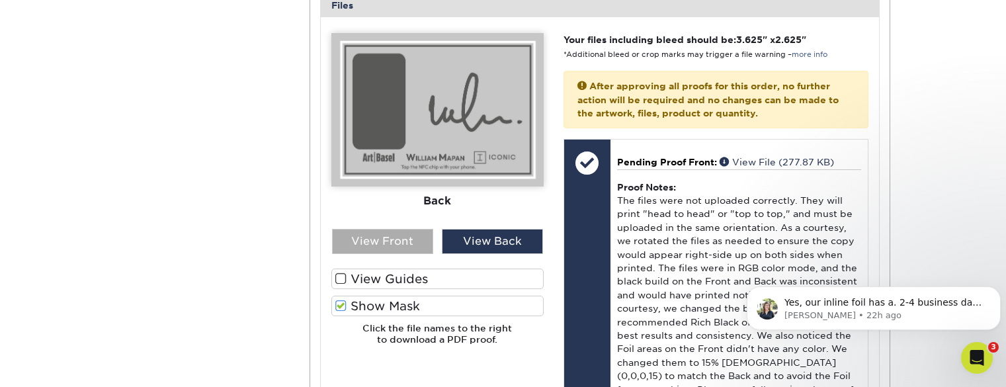
click at [391, 232] on div "View Front" at bounding box center [382, 241] width 101 height 25
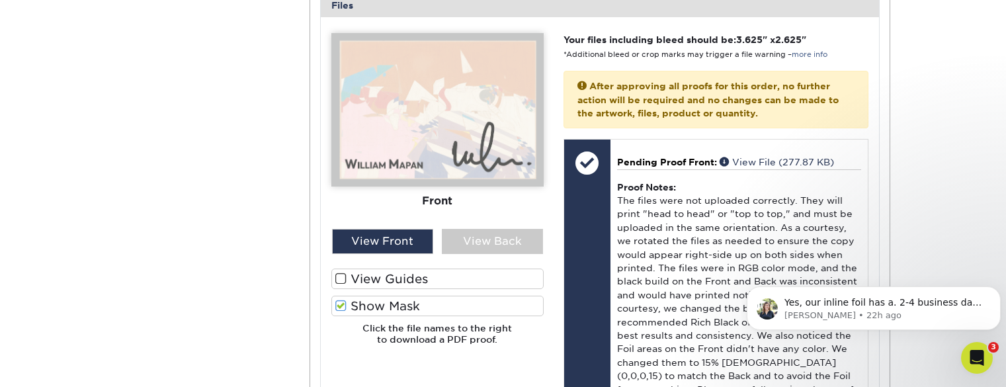
click at [343, 304] on span at bounding box center [340, 306] width 11 height 13
click at [0, 0] on input "Show Mask" at bounding box center [0, 0] width 0 height 0
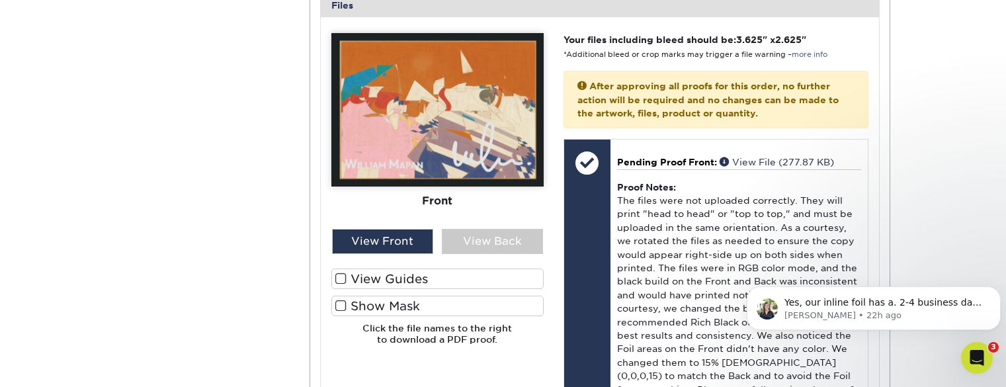
click at [343, 304] on span at bounding box center [340, 306] width 11 height 13
click at [0, 0] on input "Show Mask" at bounding box center [0, 0] width 0 height 0
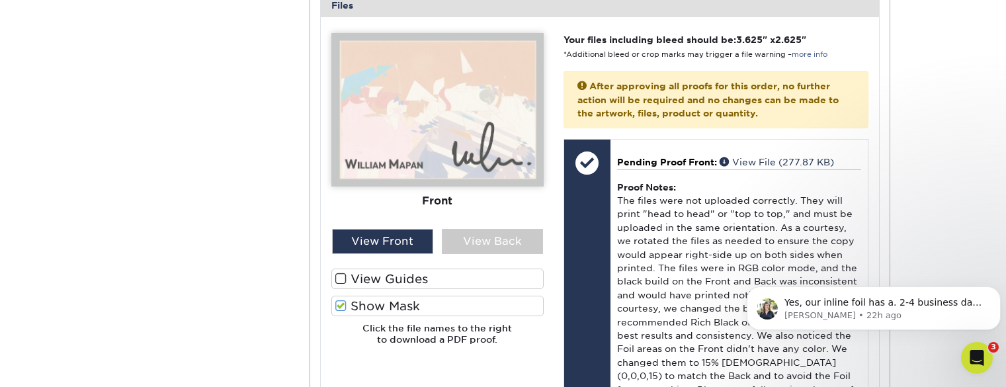
click at [343, 304] on span at bounding box center [340, 306] width 11 height 13
click at [0, 0] on input "Show Mask" at bounding box center [0, 0] width 0 height 0
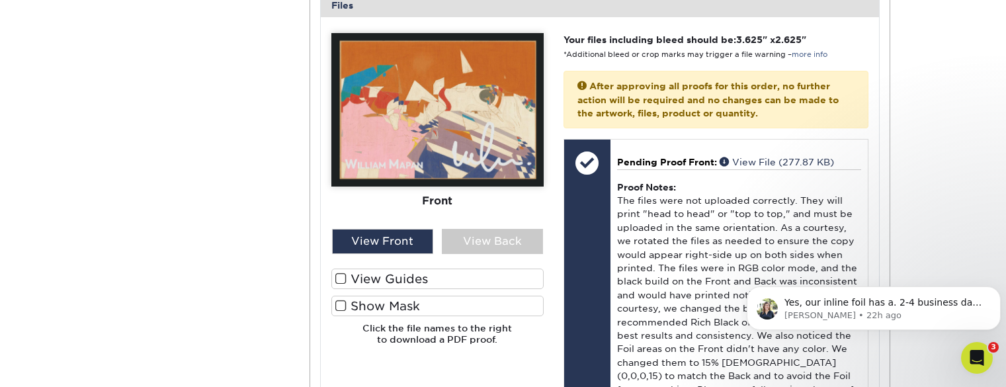
click at [343, 304] on span at bounding box center [340, 306] width 11 height 13
click at [0, 0] on input "Show Mask" at bounding box center [0, 0] width 0 height 0
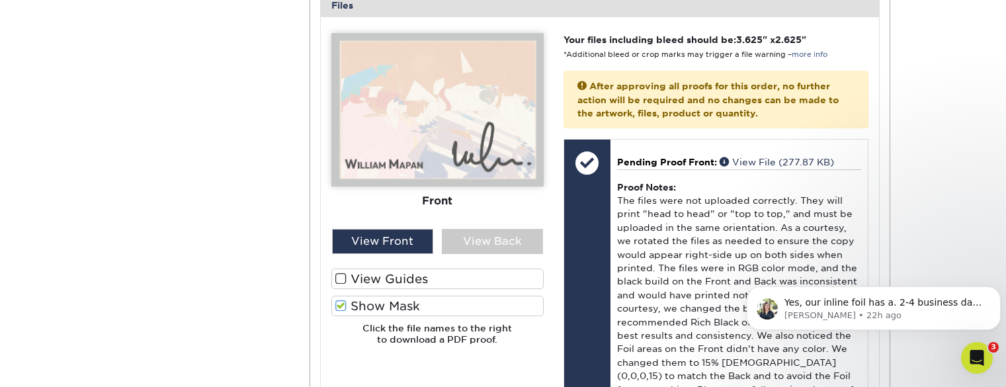
click at [343, 304] on span at bounding box center [340, 306] width 11 height 13
click at [0, 0] on input "Show Mask" at bounding box center [0, 0] width 0 height 0
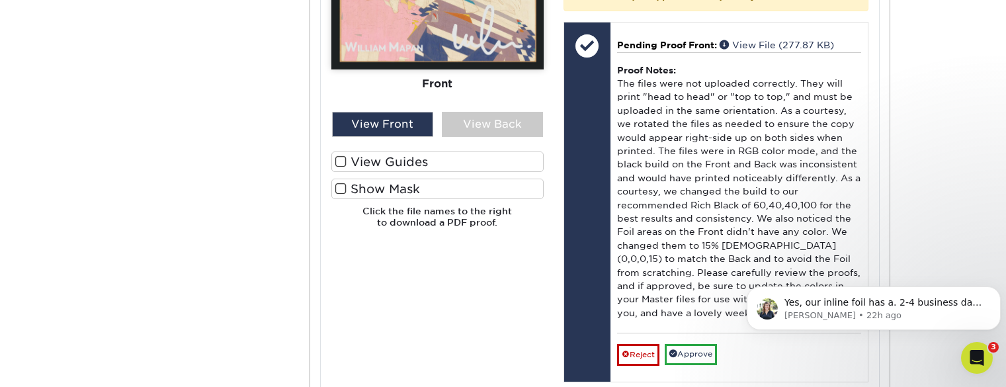
scroll to position [747, 0]
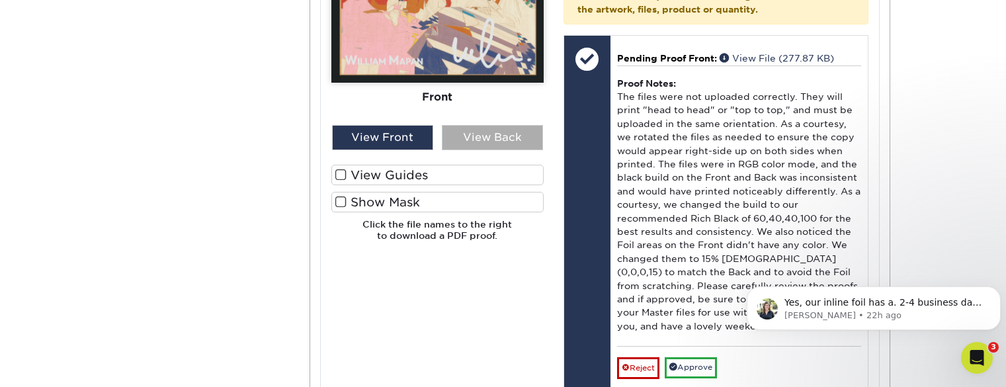
click at [483, 142] on div "View Back" at bounding box center [492, 137] width 101 height 25
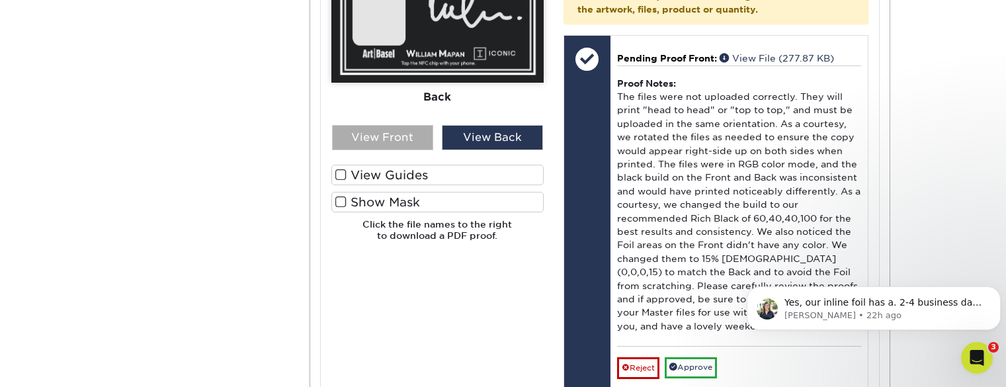
click at [388, 140] on div "View Front" at bounding box center [382, 137] width 101 height 25
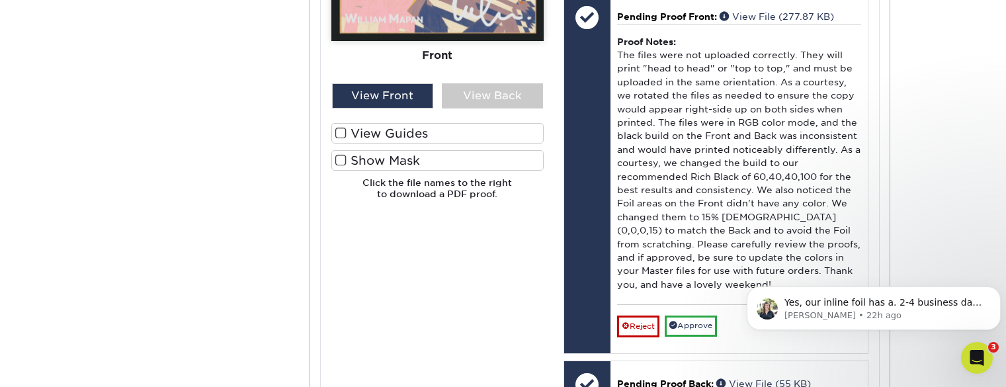
scroll to position [789, 0]
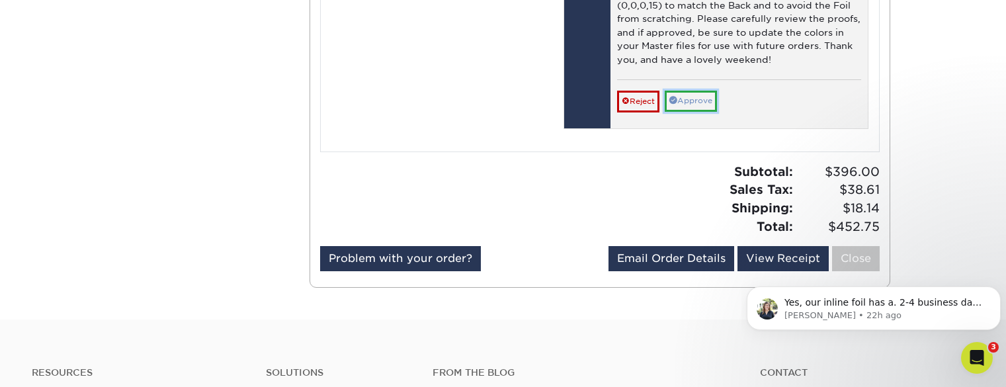
click at [696, 110] on link "Approve" at bounding box center [691, 101] width 52 height 21
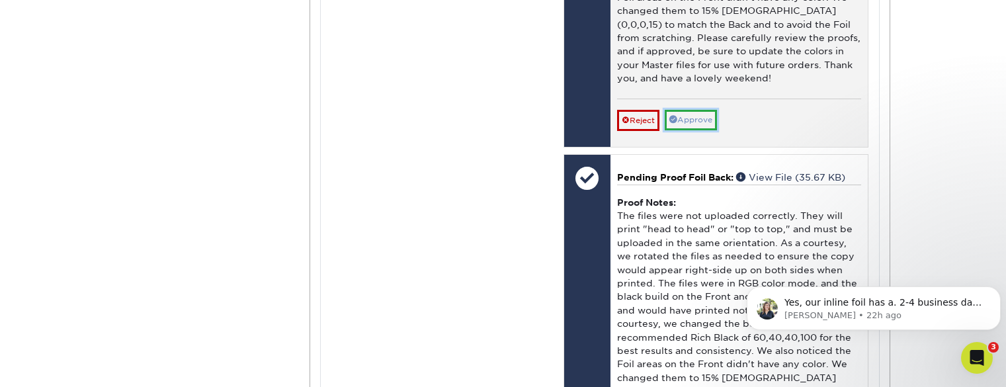
click at [698, 116] on link "Approve" at bounding box center [691, 120] width 52 height 21
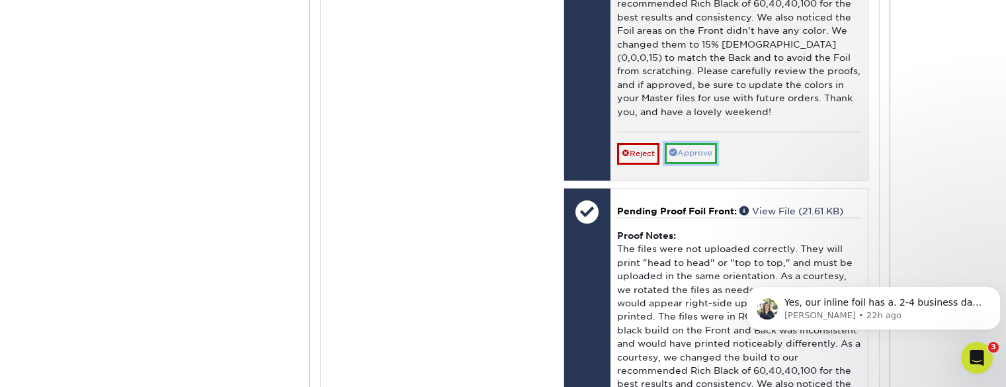
click at [704, 159] on link "Approve" at bounding box center [691, 153] width 52 height 21
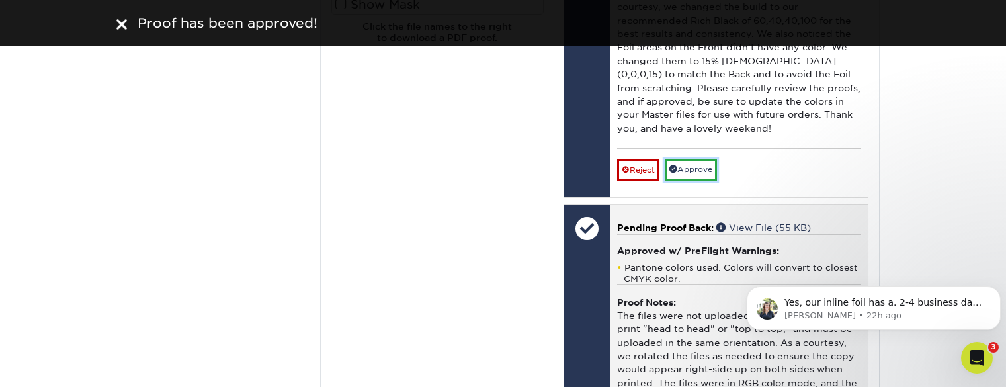
click at [704, 159] on link "Approve" at bounding box center [691, 169] width 52 height 21
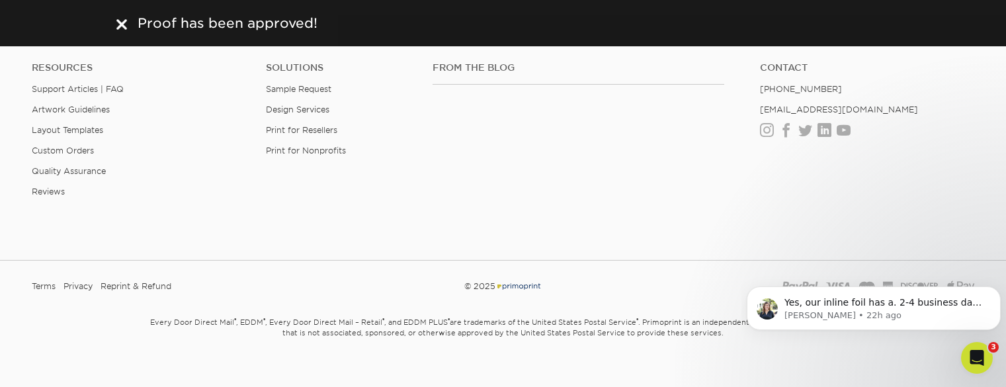
scroll to position [2398, 0]
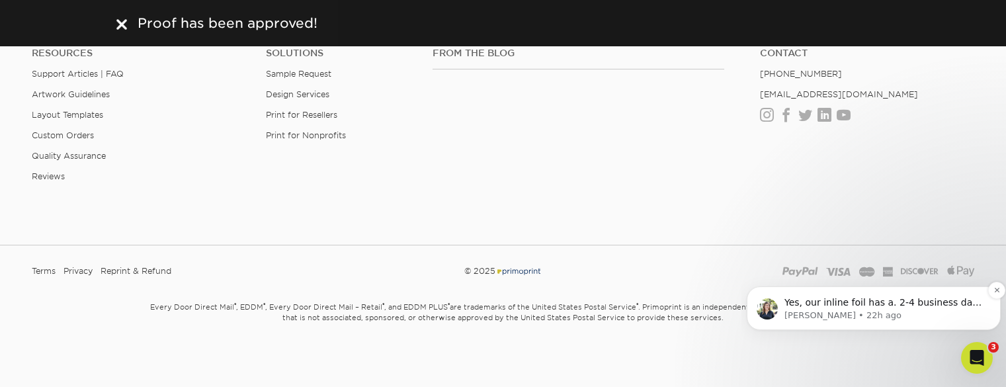
click at [858, 305] on span "Yes, our inline foil has a. 2-4 business day for production turnaround so that …" at bounding box center [882, 315] width 197 height 37
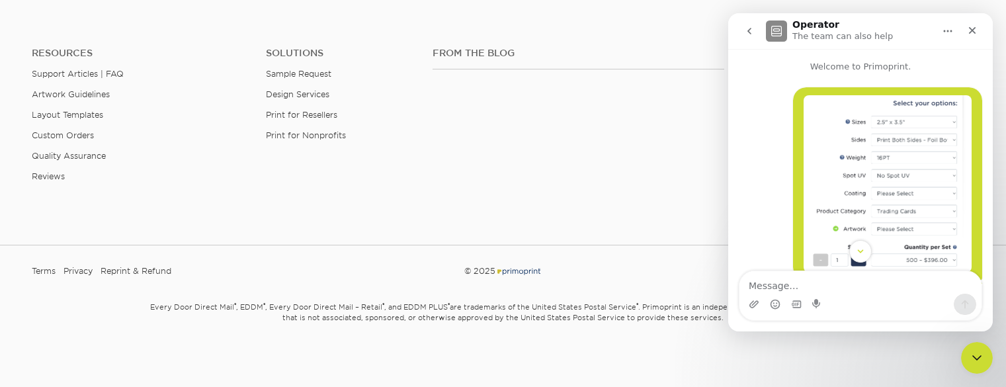
scroll to position [255, 0]
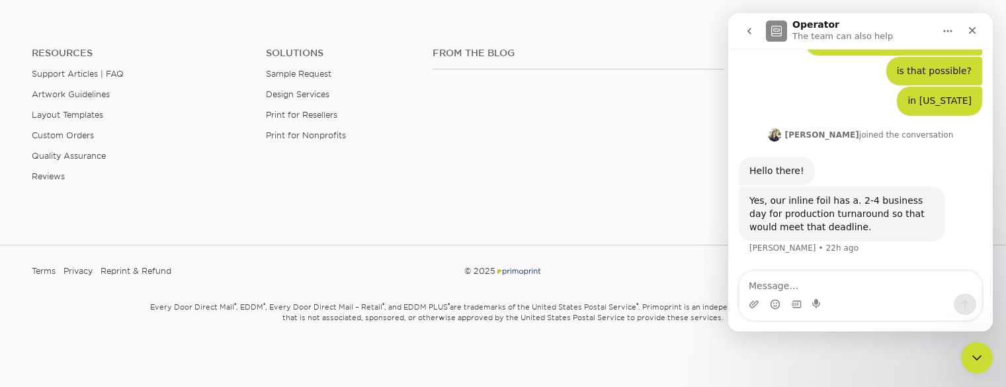
click at [471, 194] on div "From the Blog Contact [PHONE_NUMBER] [EMAIL_ADDRESS][DOMAIN_NAME] Instagram Fac…" at bounding box center [703, 125] width 561 height 155
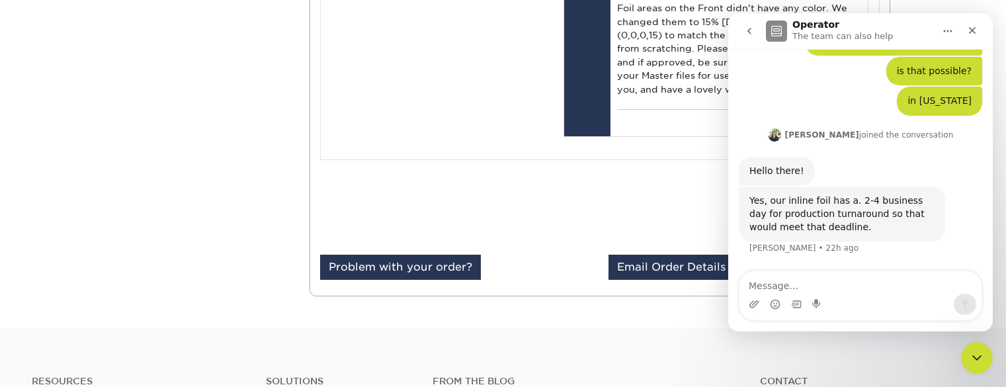
scroll to position [2065, 0]
